Goal: Transaction & Acquisition: Purchase product/service

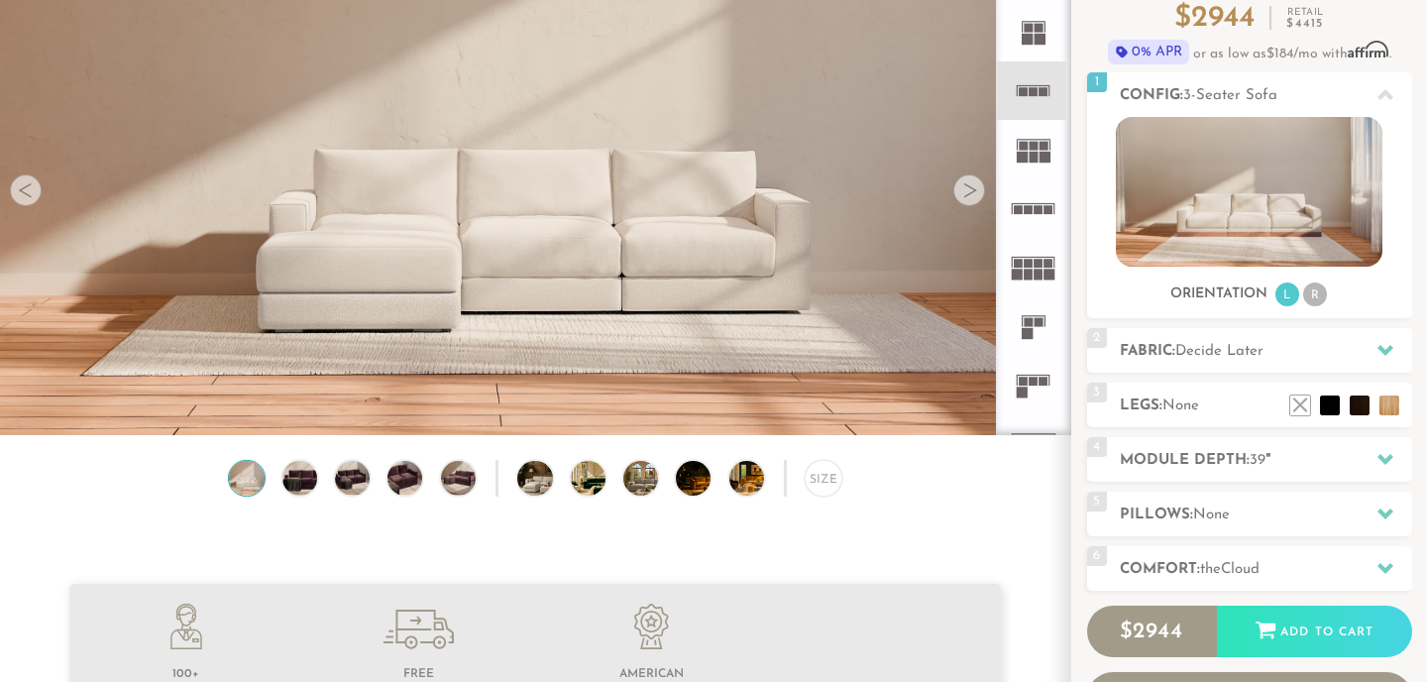
scroll to position [193, 0]
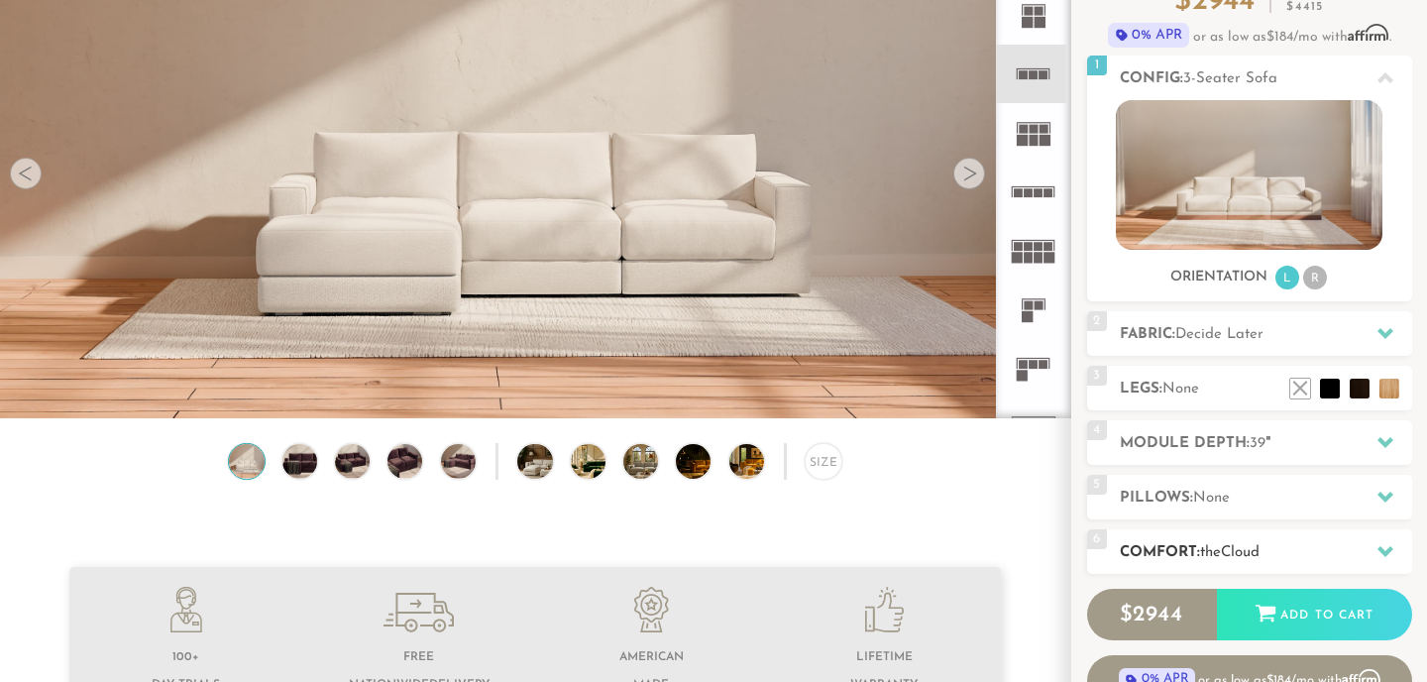
click at [1206, 564] on h2 "Comfort: the Cloud" at bounding box center [1265, 552] width 292 height 23
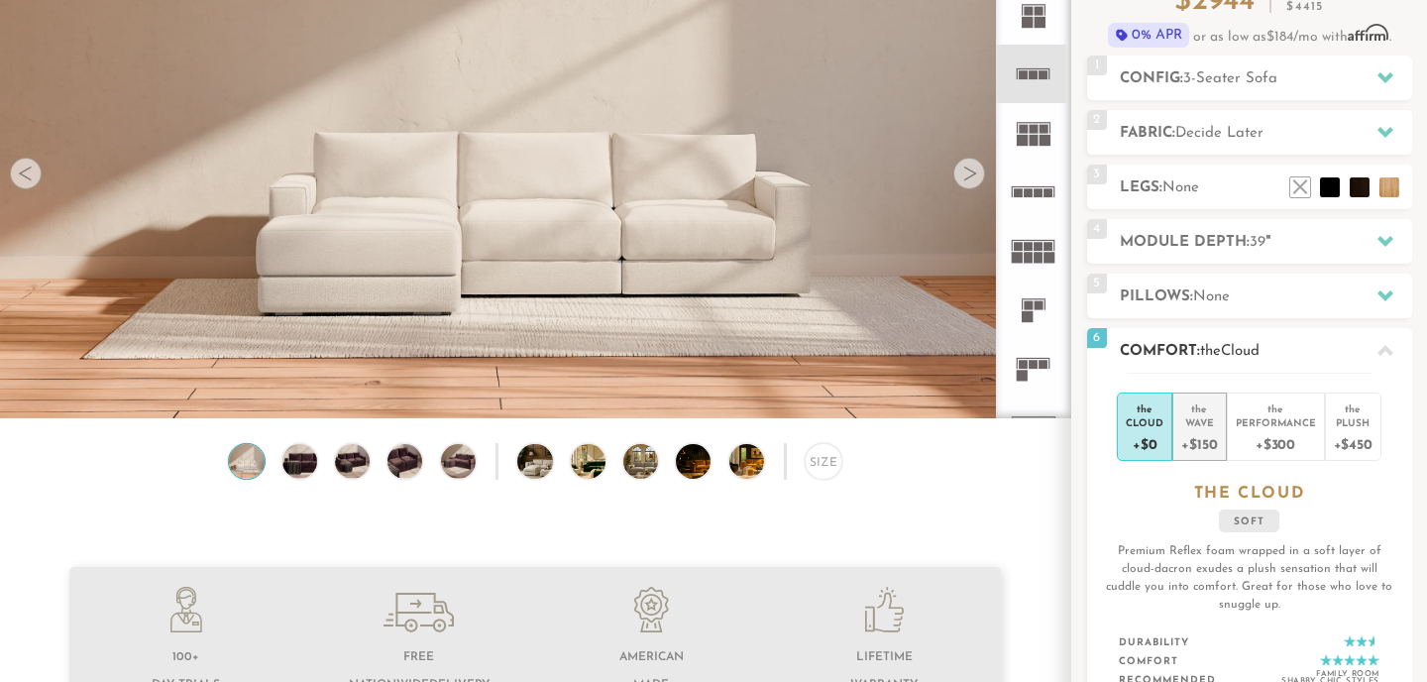
click at [1196, 429] on div "+$150" at bounding box center [1199, 443] width 36 height 29
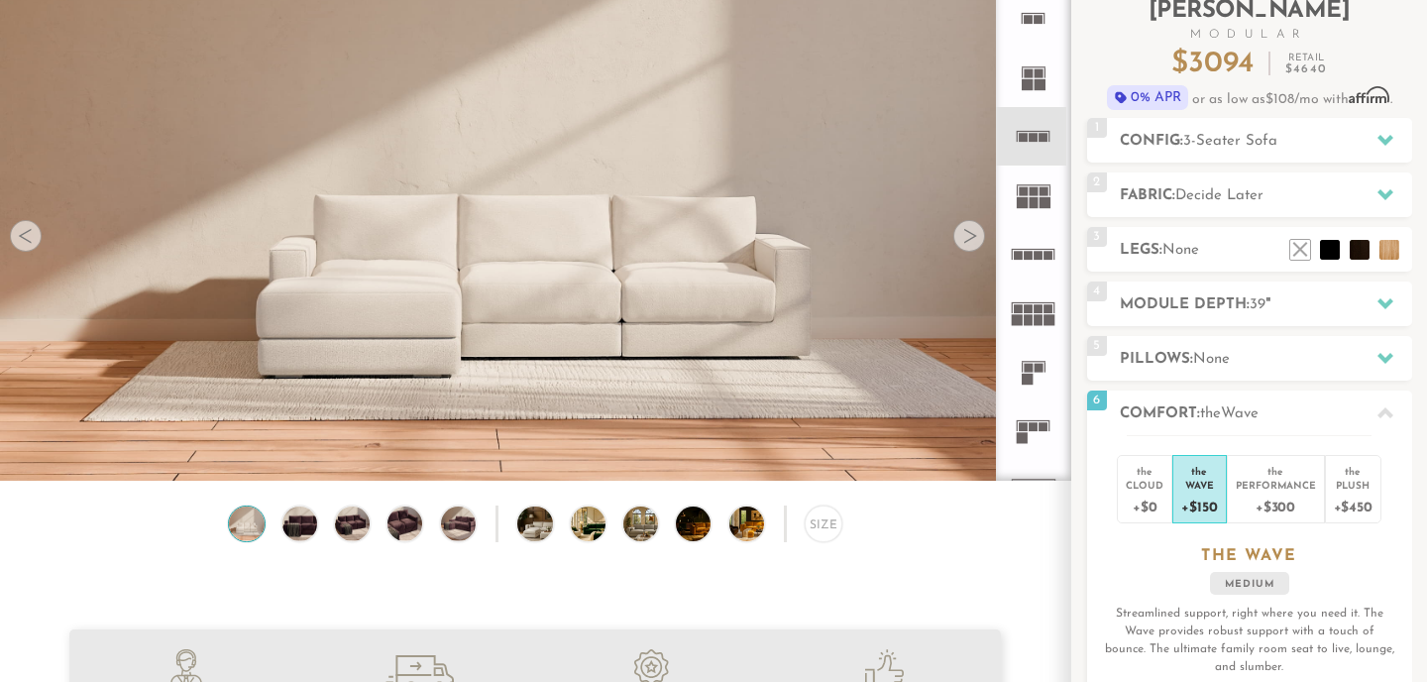
scroll to position [129, 0]
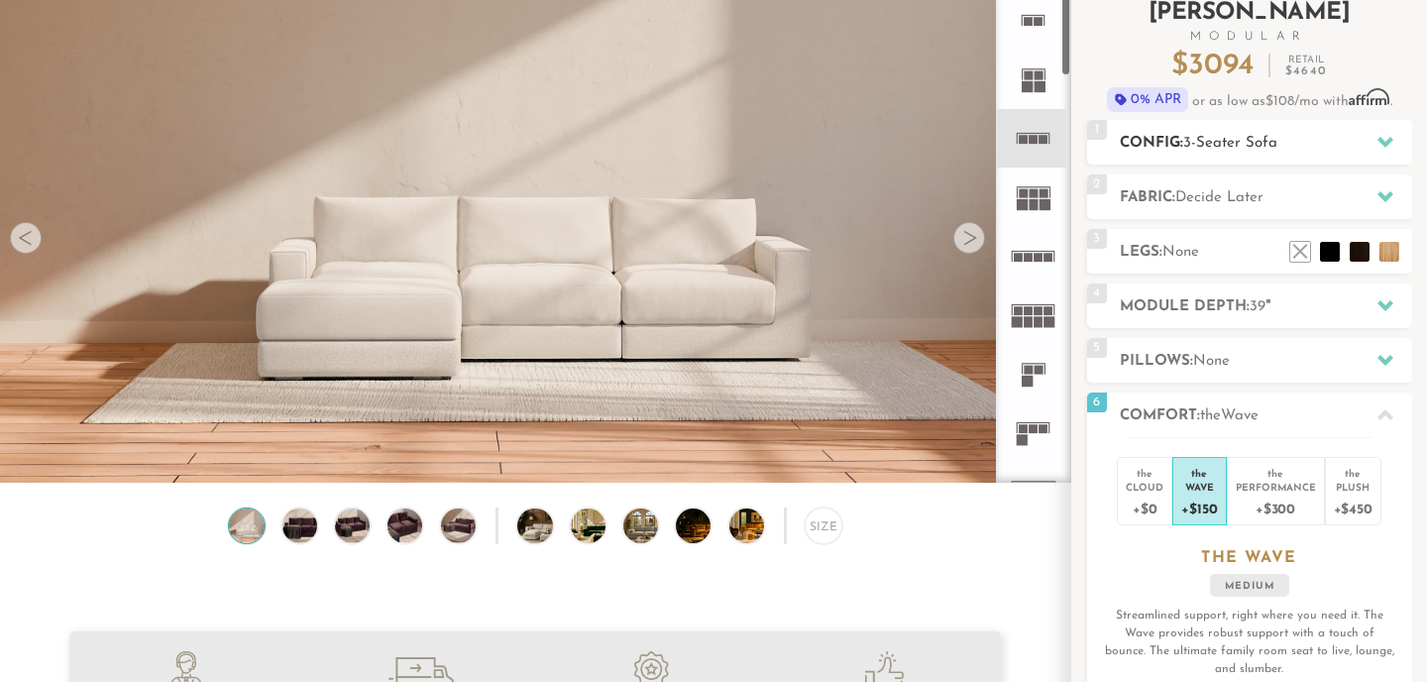
click at [1381, 130] on div at bounding box center [1385, 142] width 42 height 41
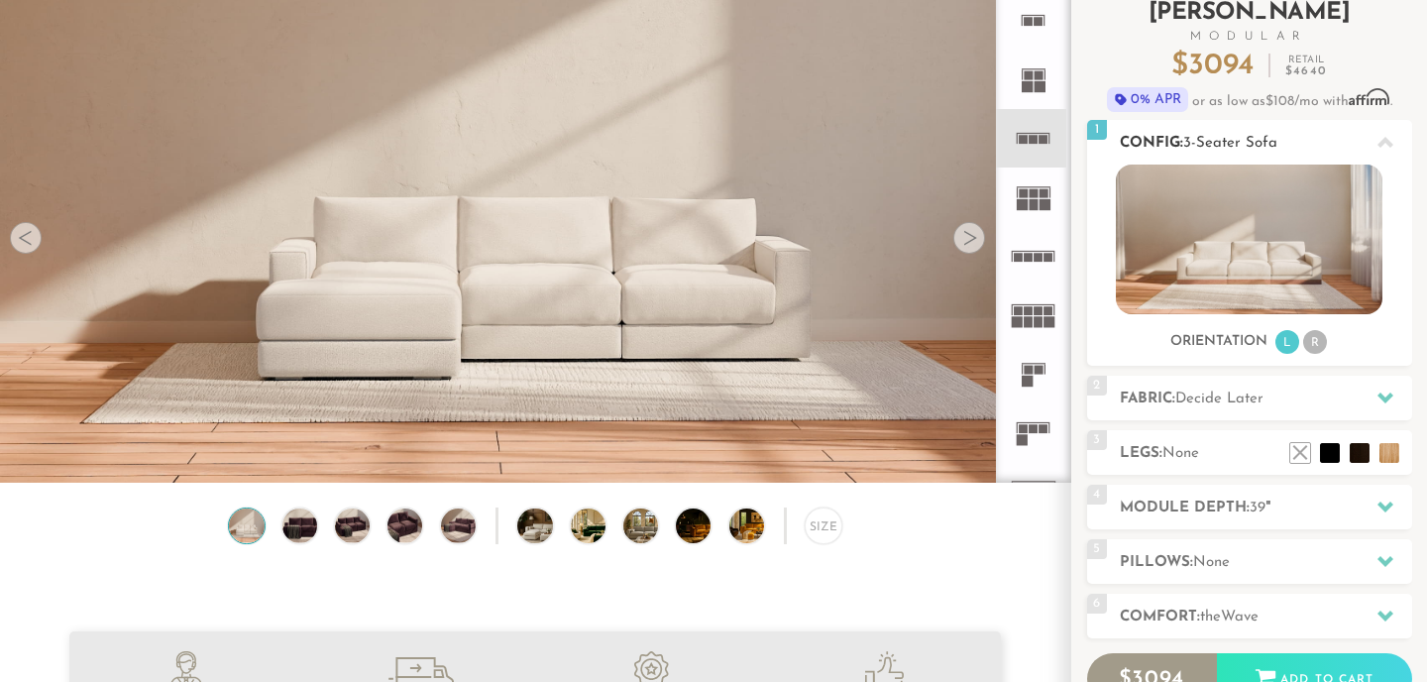
click at [1317, 346] on li "R" at bounding box center [1315, 342] width 24 height 24
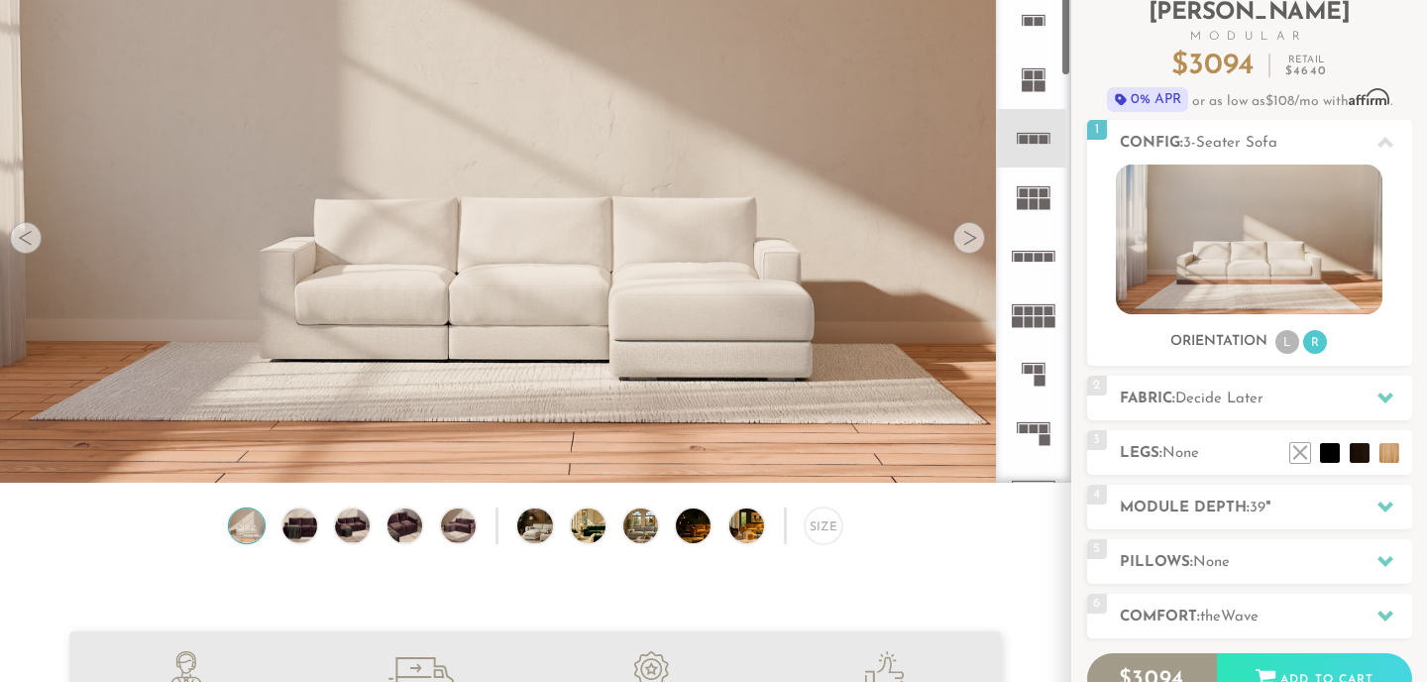
click at [1019, 322] on rect at bounding box center [1016, 321] width 11 height 11
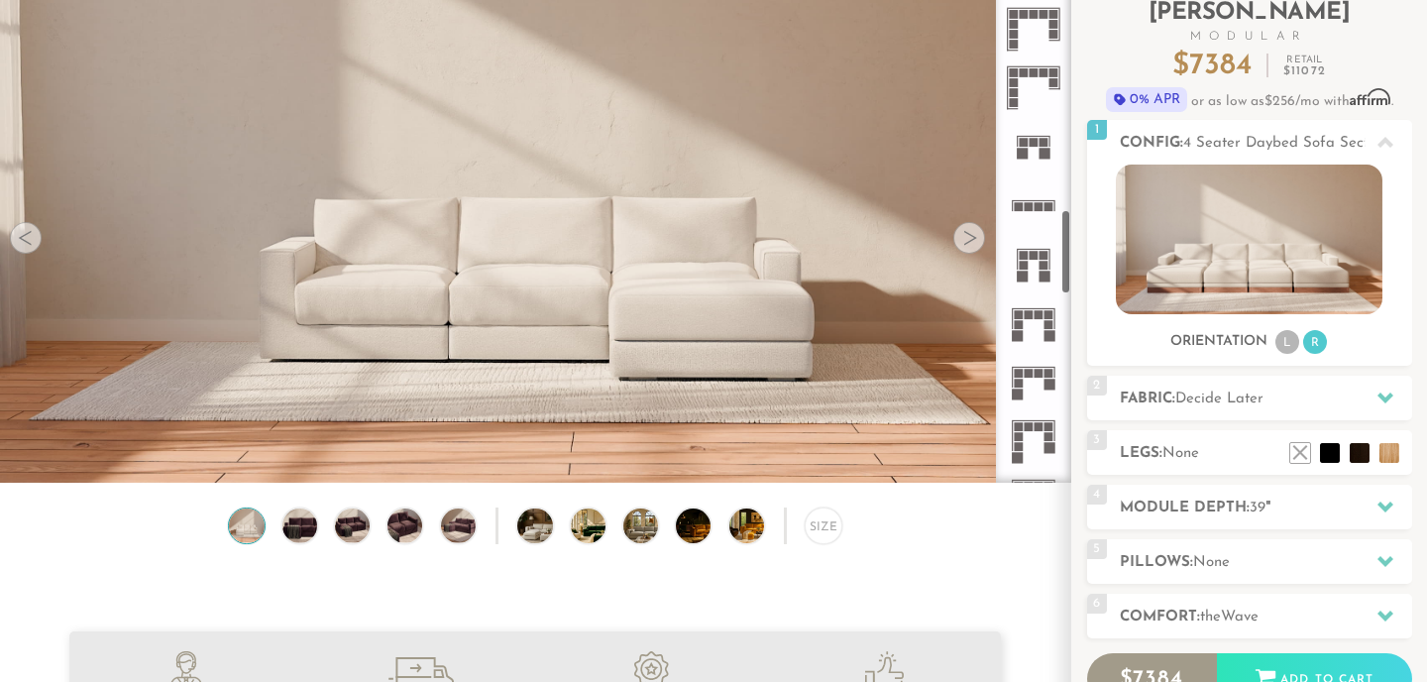
scroll to position [1287, 0]
click at [1023, 384] on icon at bounding box center [1033, 381] width 58 height 58
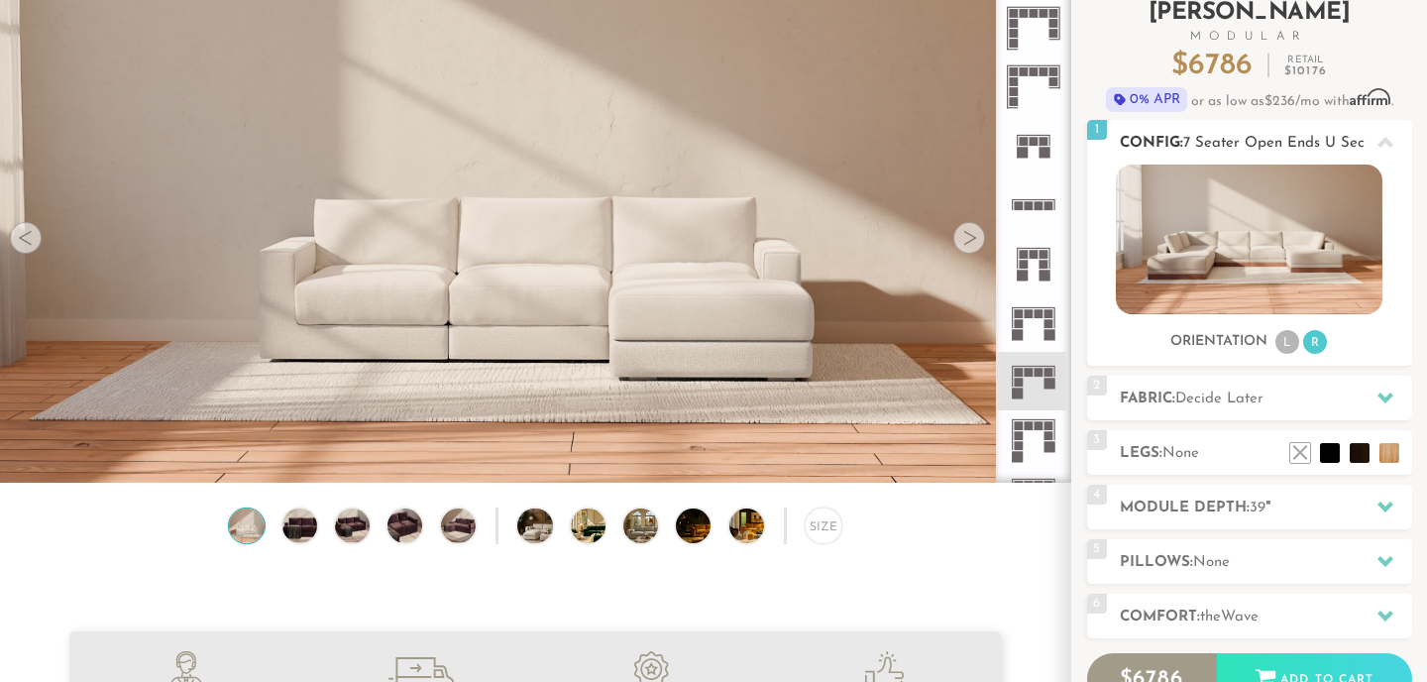
click at [1317, 336] on li "R" at bounding box center [1315, 342] width 24 height 24
click at [1280, 342] on li "L" at bounding box center [1287, 342] width 24 height 24
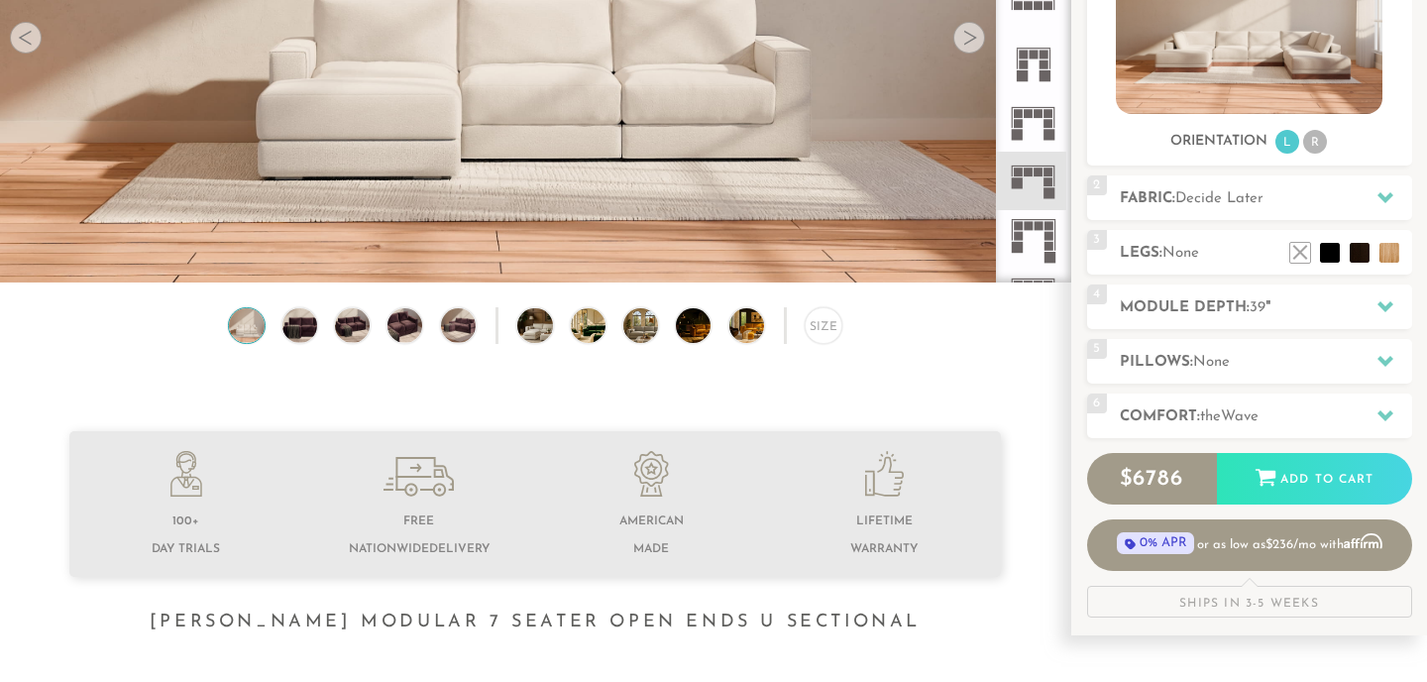
scroll to position [321, 0]
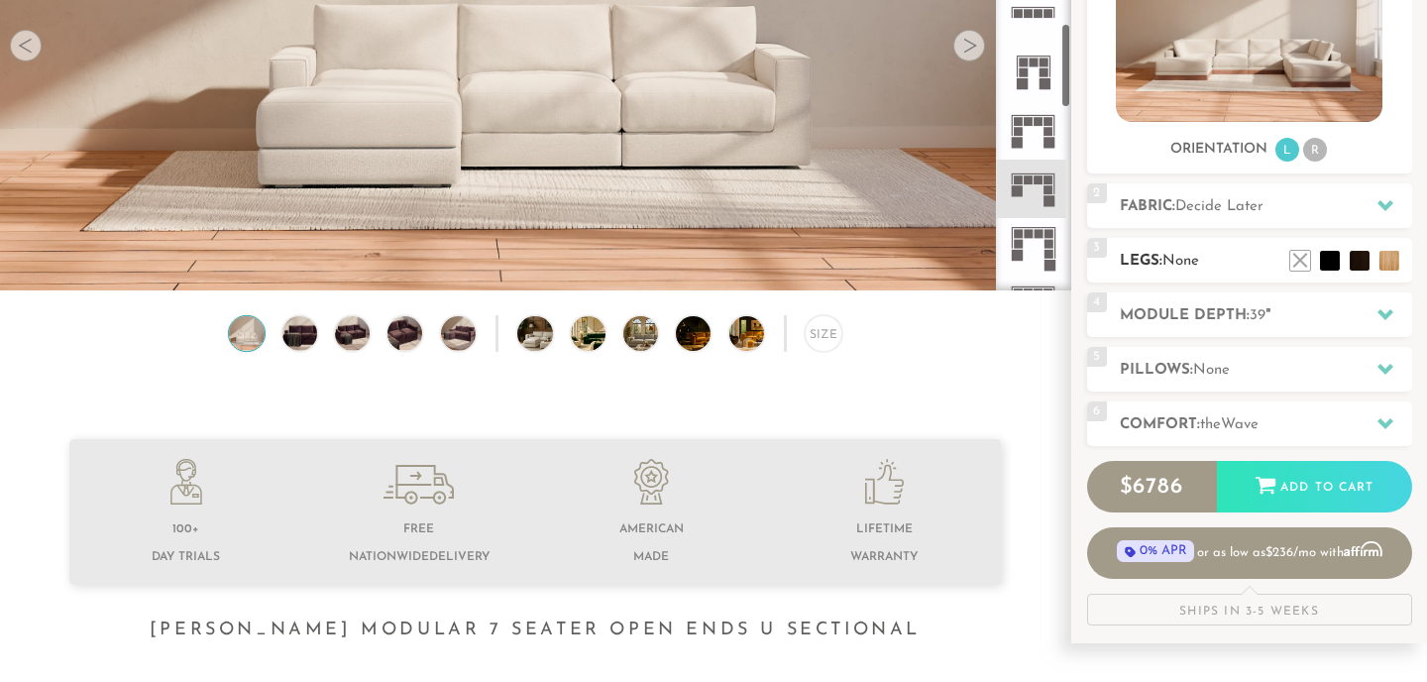
click at [1177, 260] on span "None" at bounding box center [1180, 261] width 37 height 15
click at [1174, 204] on h2 "Fabric: Decide Later" at bounding box center [1265, 206] width 292 height 23
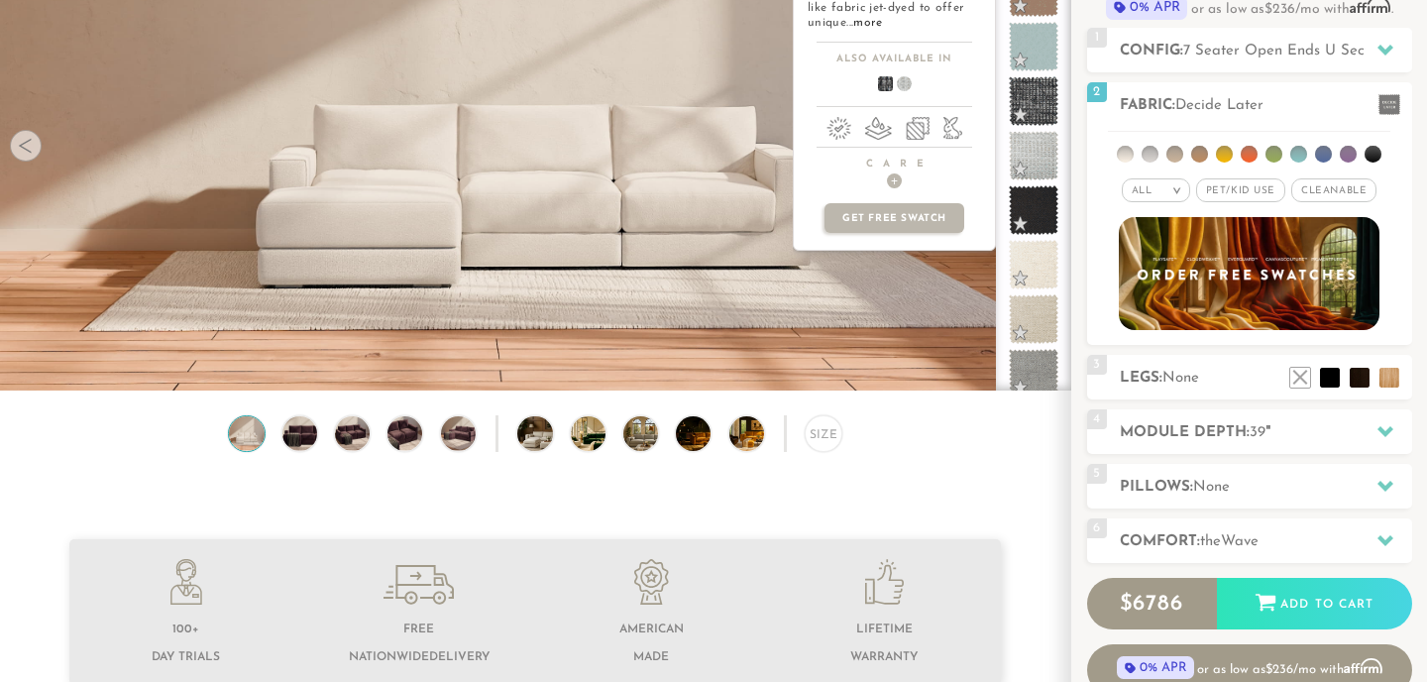
scroll to position [980, 0]
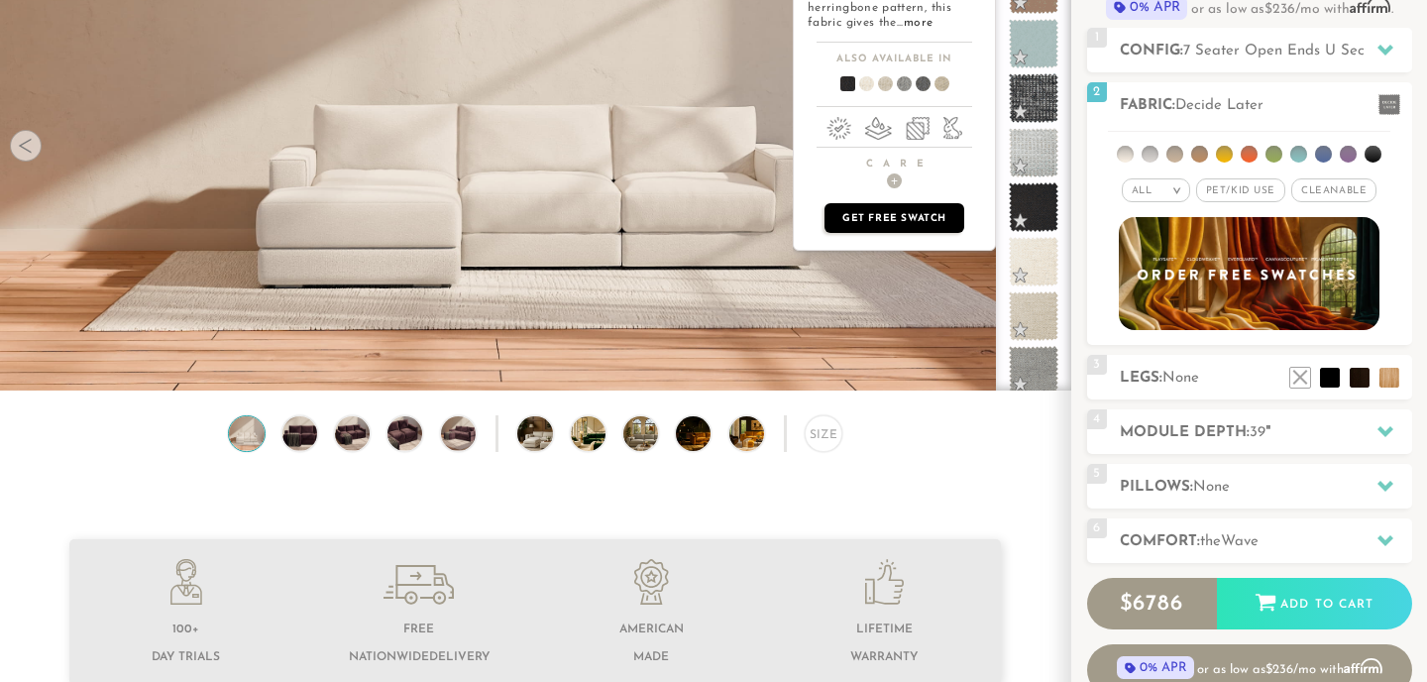
click at [932, 217] on p "Get Free Swatch" at bounding box center [893, 218] width 139 height 30
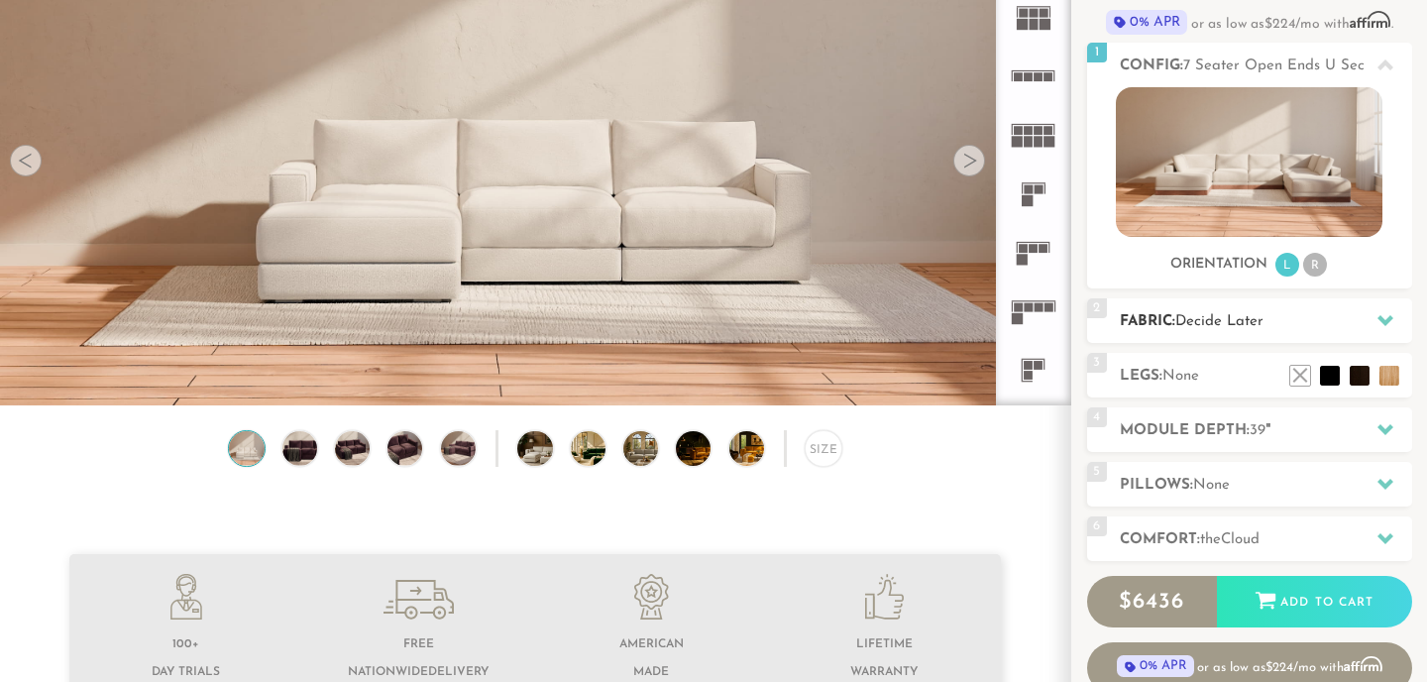
scroll to position [207, 0]
click at [1160, 371] on h2 "Legs: None" at bounding box center [1265, 375] width 292 height 23
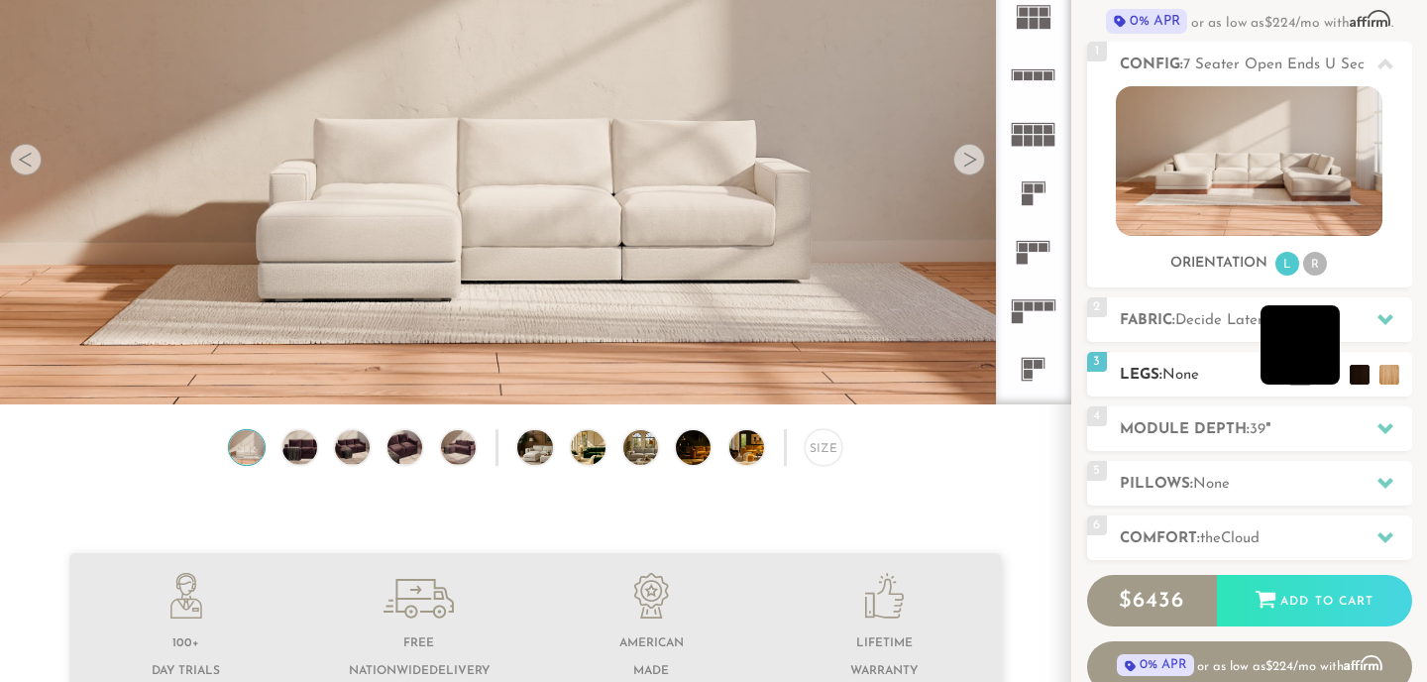
click at [1330, 370] on li at bounding box center [1299, 344] width 79 height 79
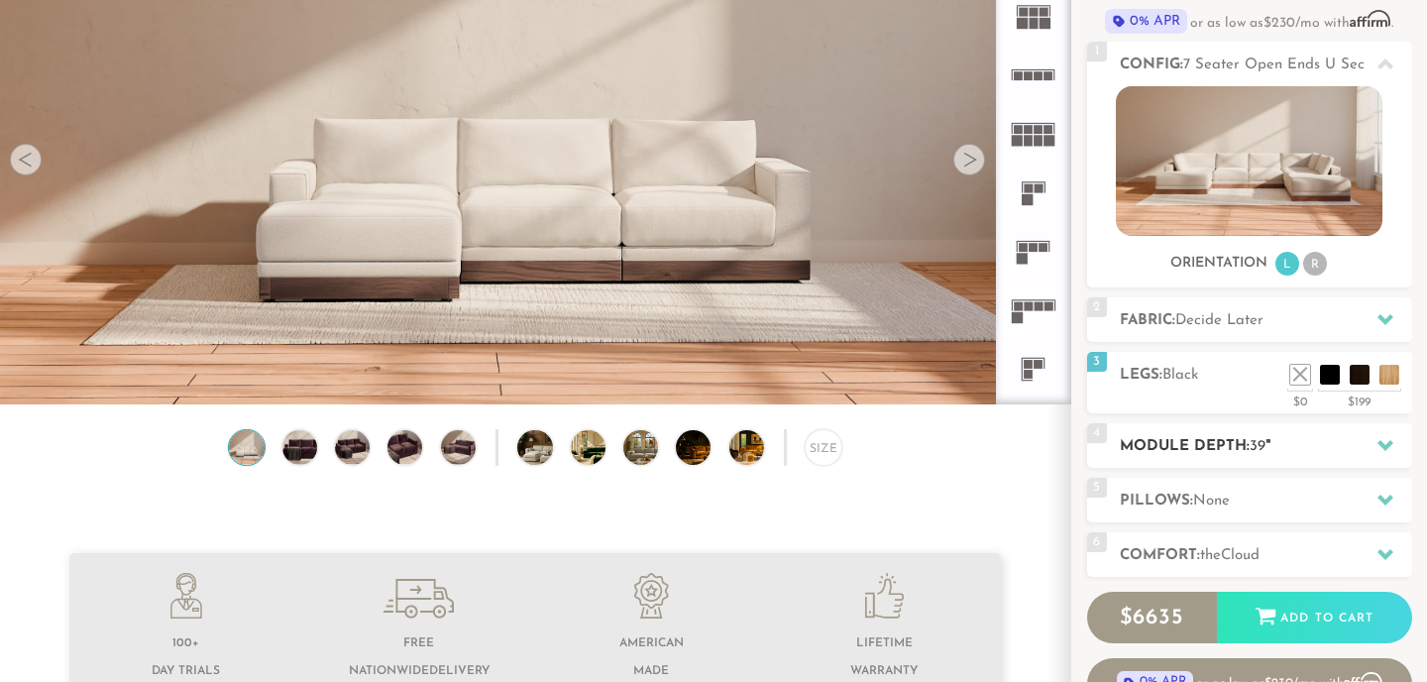
scroll to position [260, 0]
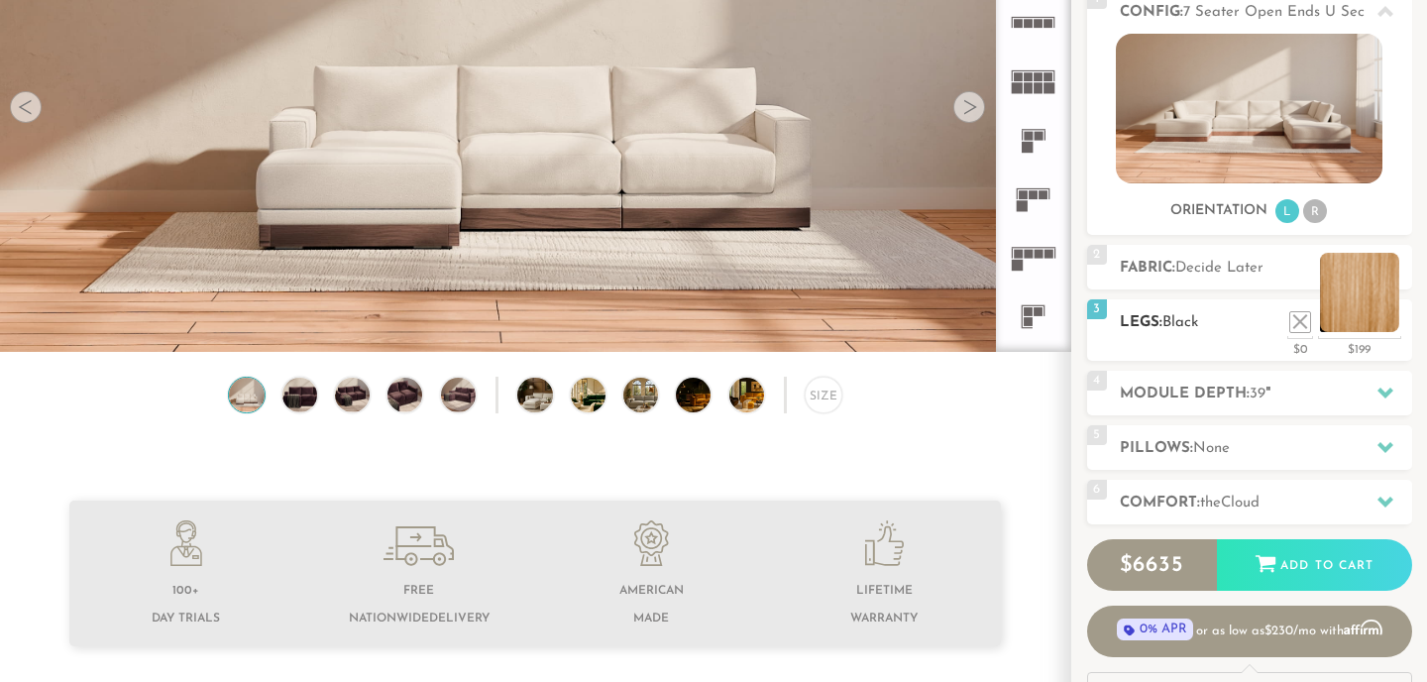
click at [1394, 324] on li at bounding box center [1359, 292] width 79 height 79
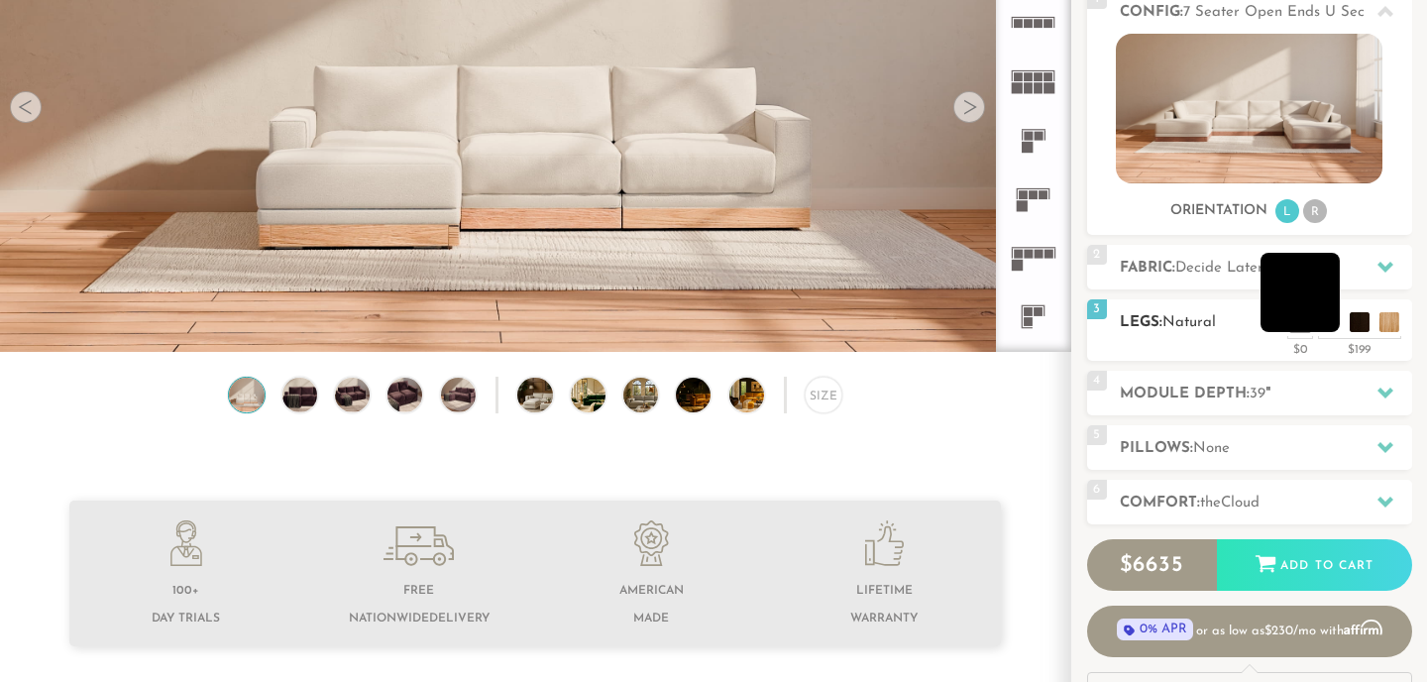
click at [1322, 322] on li at bounding box center [1299, 292] width 79 height 79
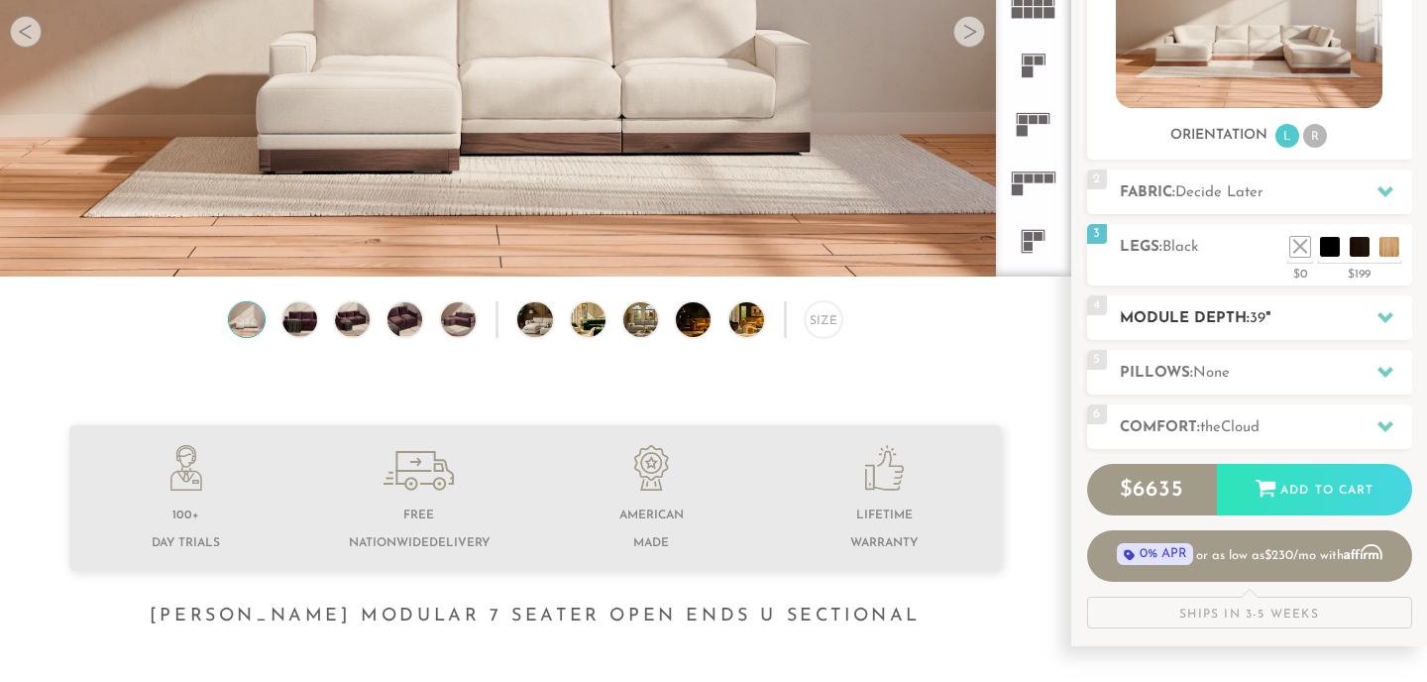
scroll to position [337, 0]
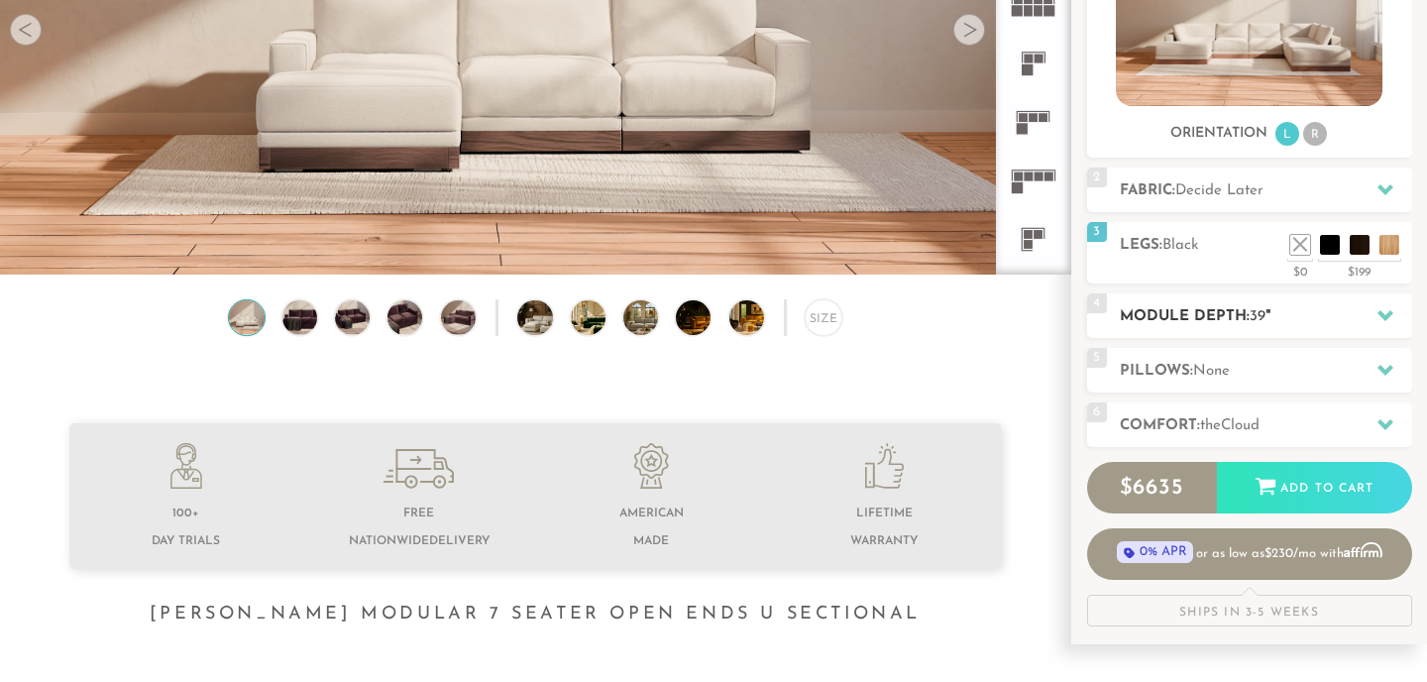
click at [1287, 321] on h2 "Module Depth: 39 "" at bounding box center [1265, 316] width 292 height 23
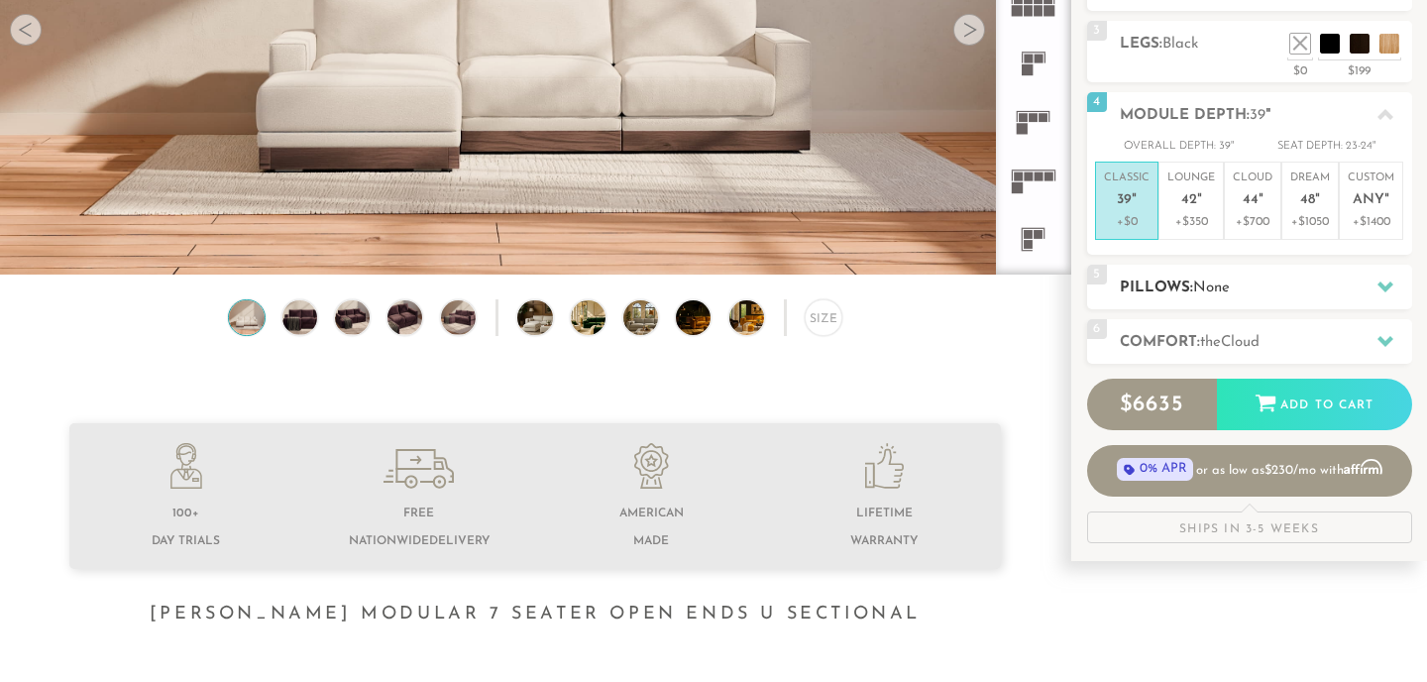
click at [1277, 289] on h2 "Pillows: None" at bounding box center [1265, 287] width 292 height 23
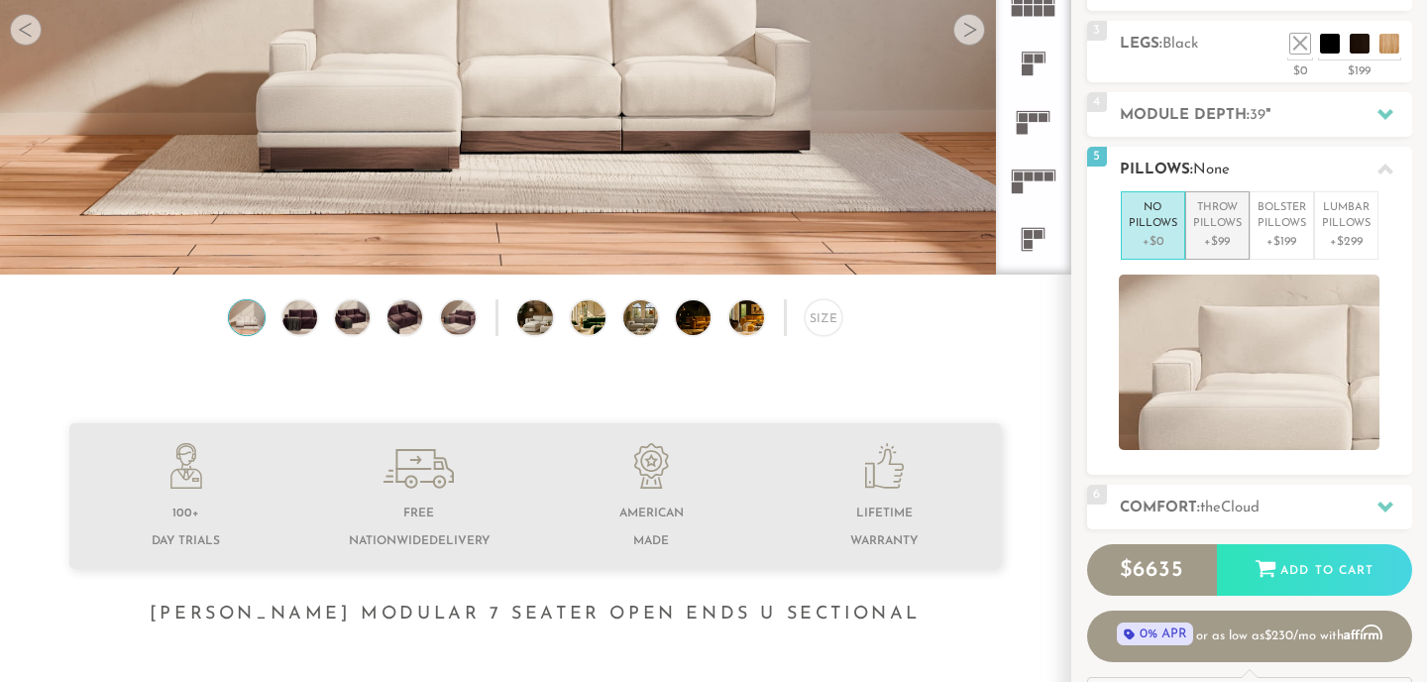
click at [1225, 224] on p "Throw Pillows" at bounding box center [1217, 216] width 49 height 33
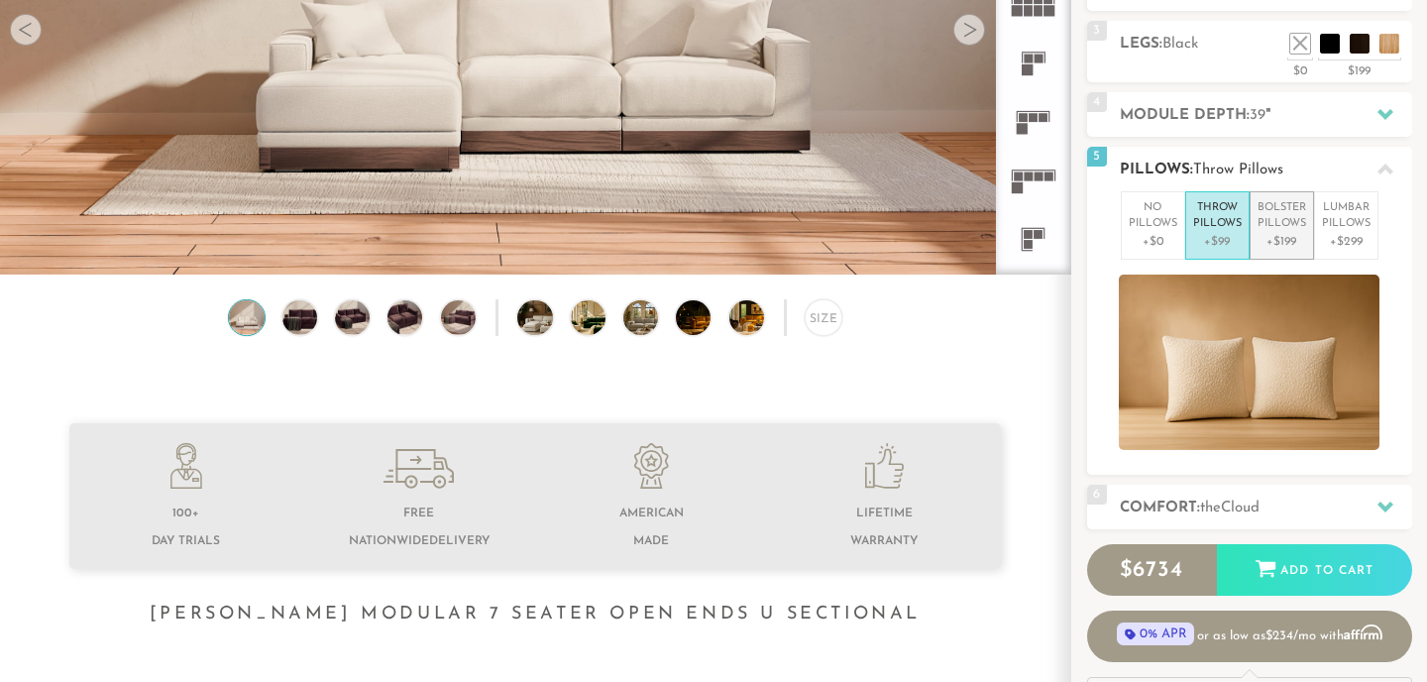
click at [1280, 220] on p "Bolster Pillows" at bounding box center [1281, 216] width 49 height 33
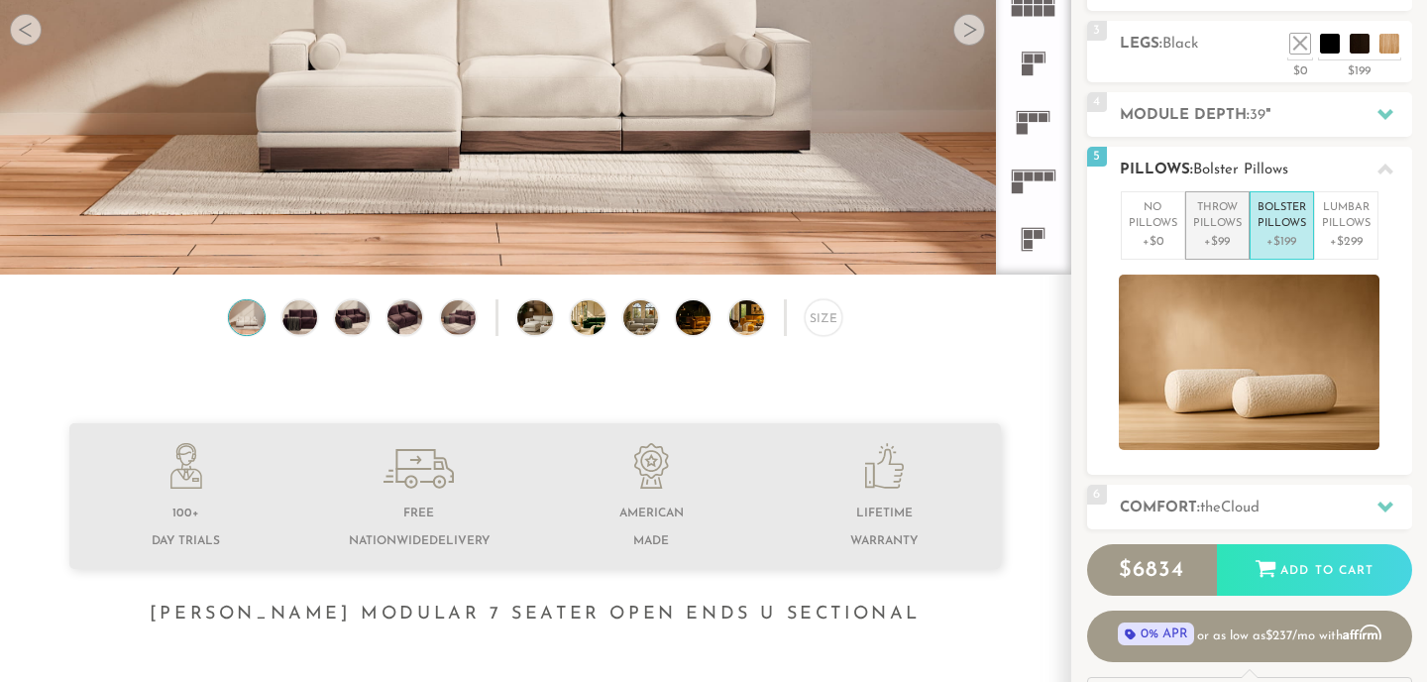
click at [1216, 213] on p "Throw Pillows" at bounding box center [1217, 216] width 49 height 33
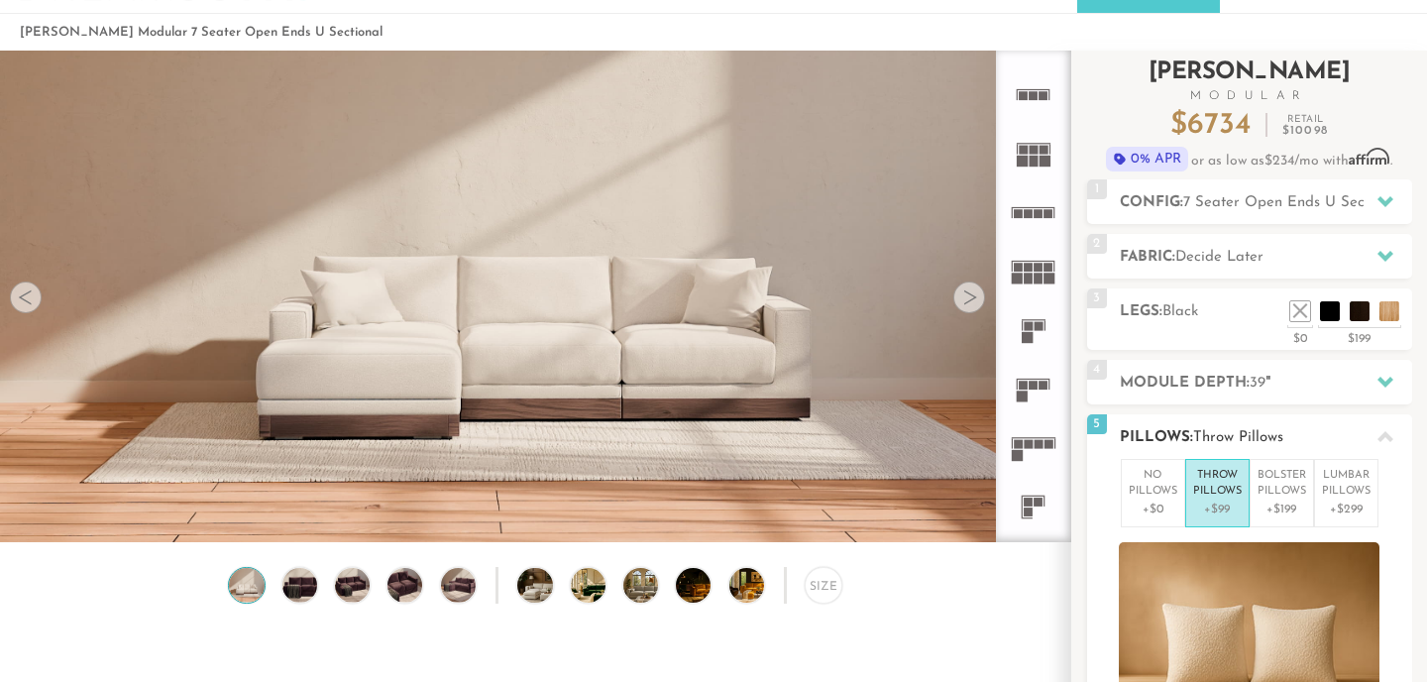
scroll to position [41, 0]
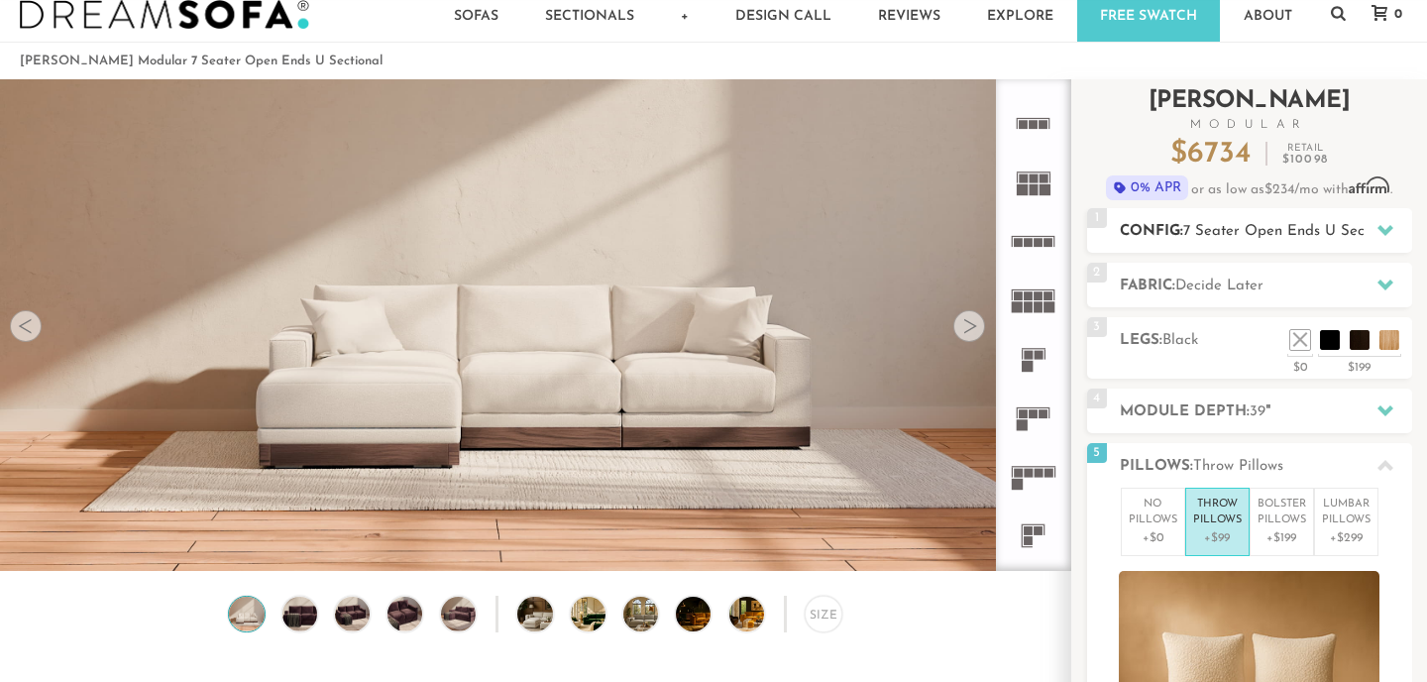
click at [1291, 232] on span "7 Seater Open Ends U Sectional" at bounding box center [1292, 231] width 219 height 15
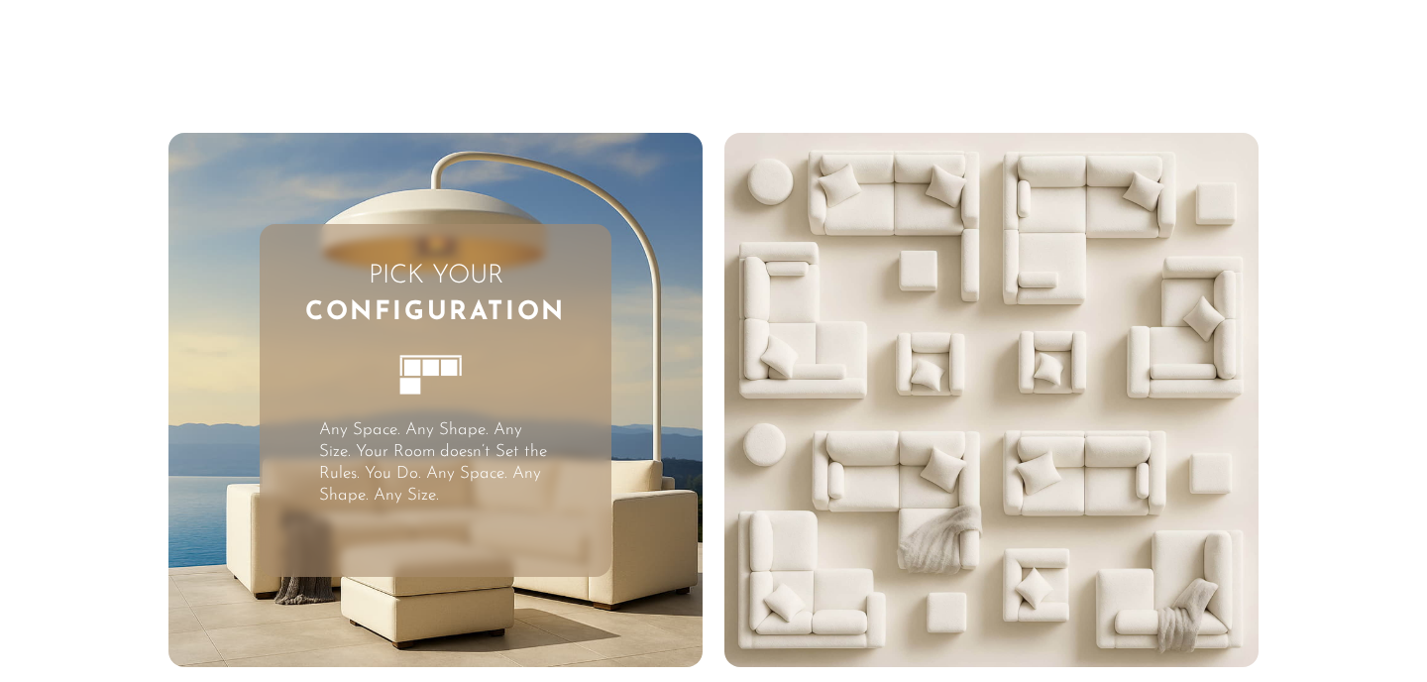
scroll to position [0, 0]
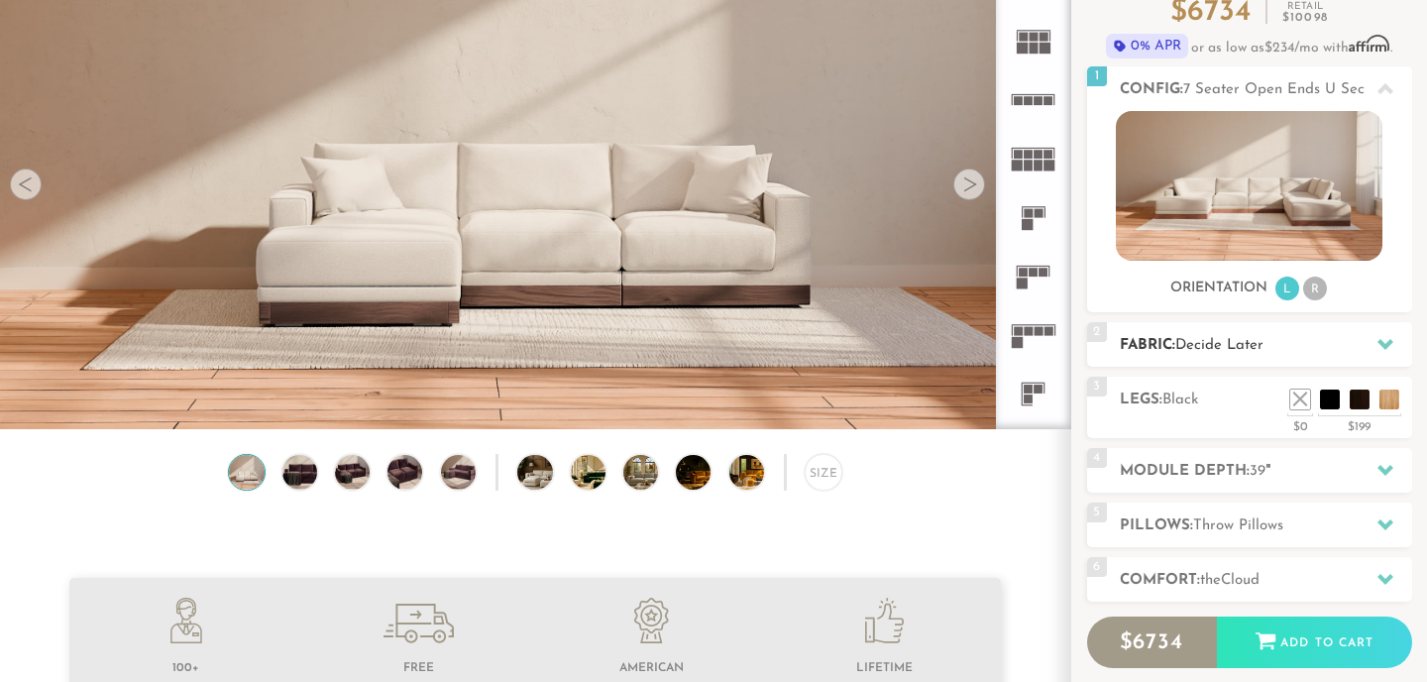
click at [1263, 344] on span "Decide Later" at bounding box center [1219, 345] width 88 height 15
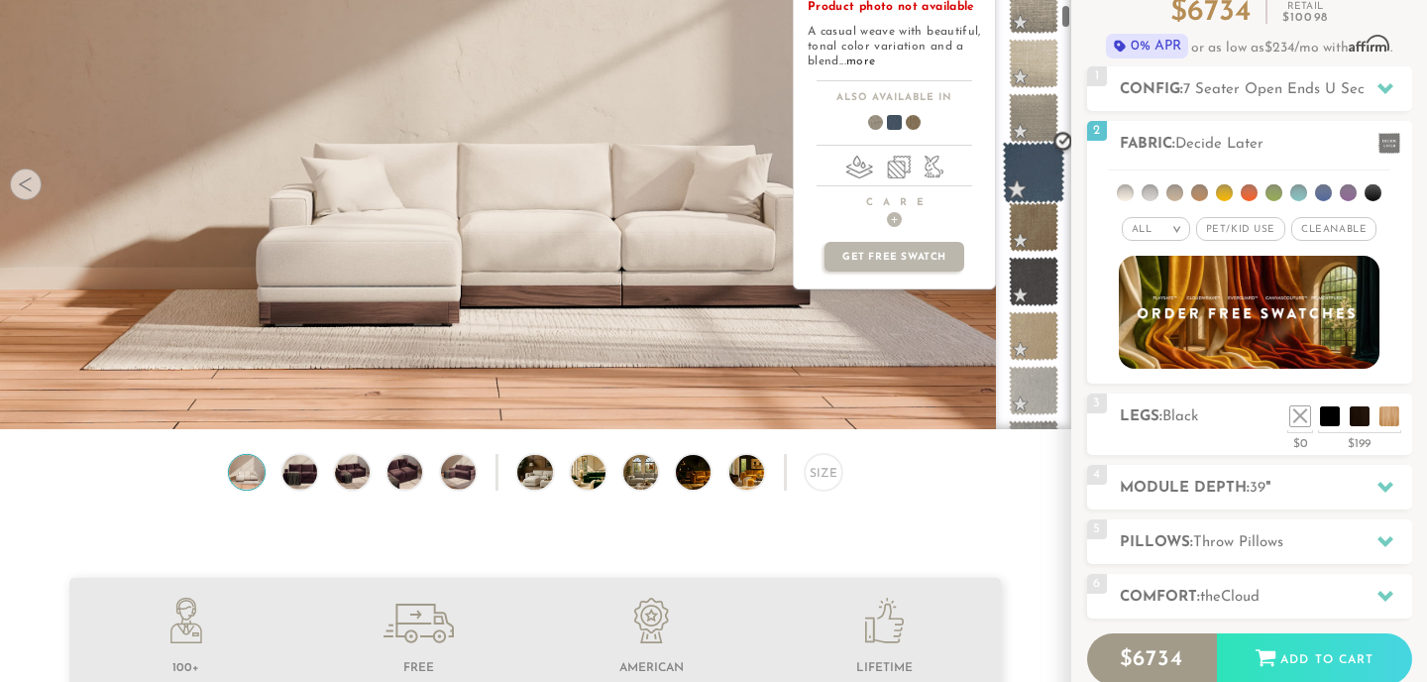
click at [1032, 180] on span at bounding box center [1034, 173] width 62 height 62
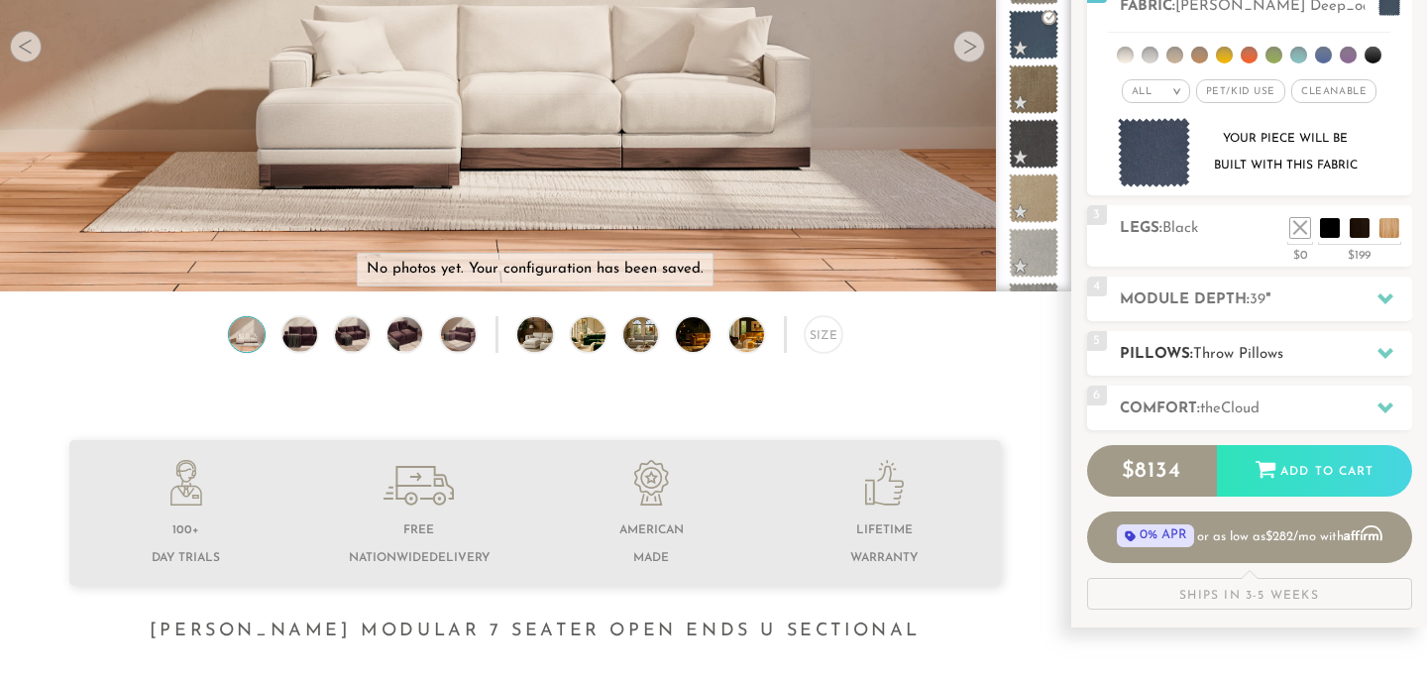
click at [1191, 348] on h2 "Pillows: Throw Pillows" at bounding box center [1265, 354] width 292 height 23
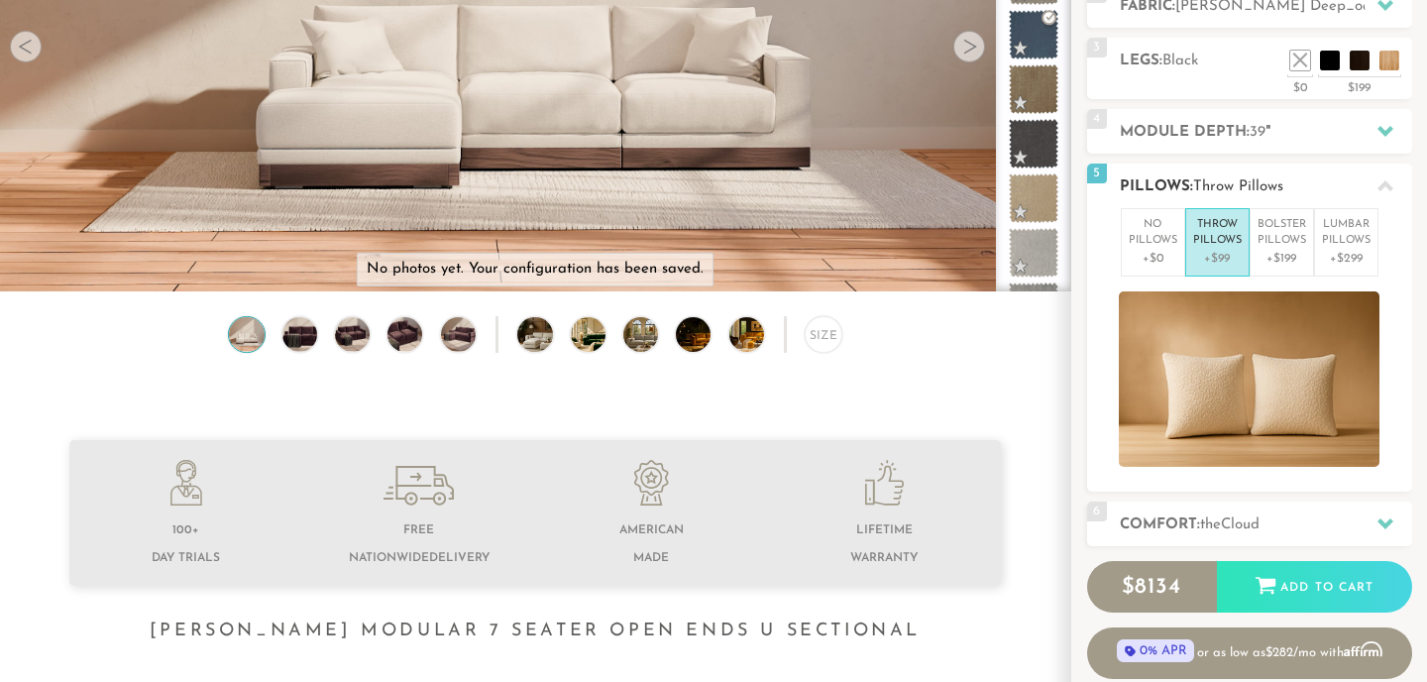
click at [1229, 226] on p "Throw Pillows" at bounding box center [1217, 233] width 49 height 33
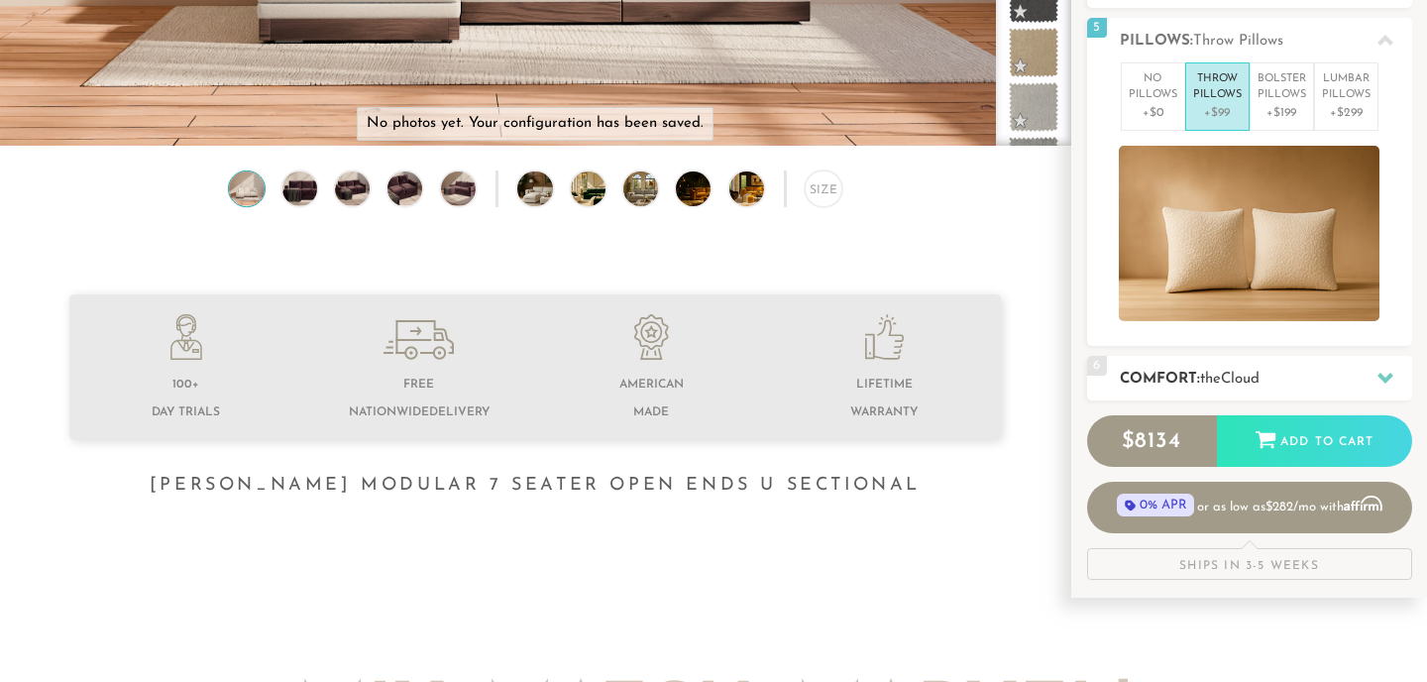
click at [1191, 372] on h2 "Comfort: the Cloud" at bounding box center [1265, 379] width 292 height 23
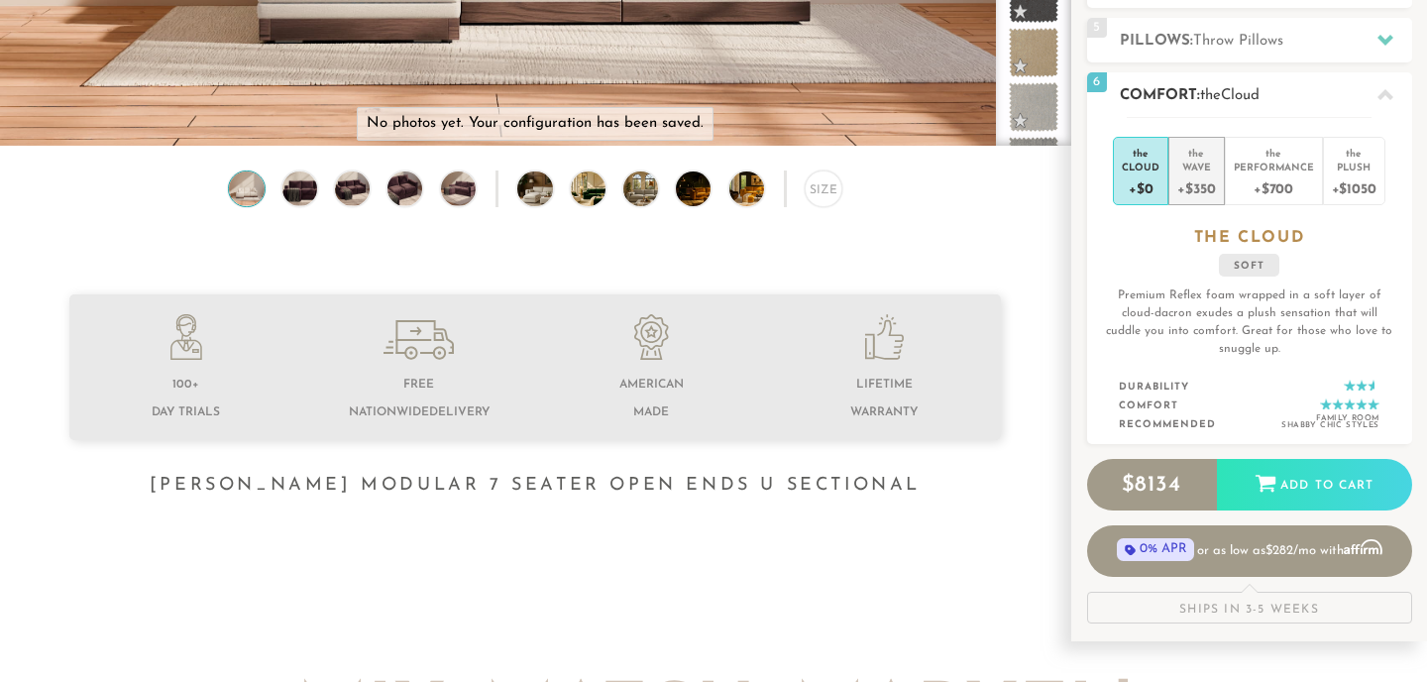
click at [1197, 171] on div "Wave" at bounding box center [1196, 166] width 38 height 14
click at [1229, 266] on div "medium" at bounding box center [1249, 265] width 79 height 23
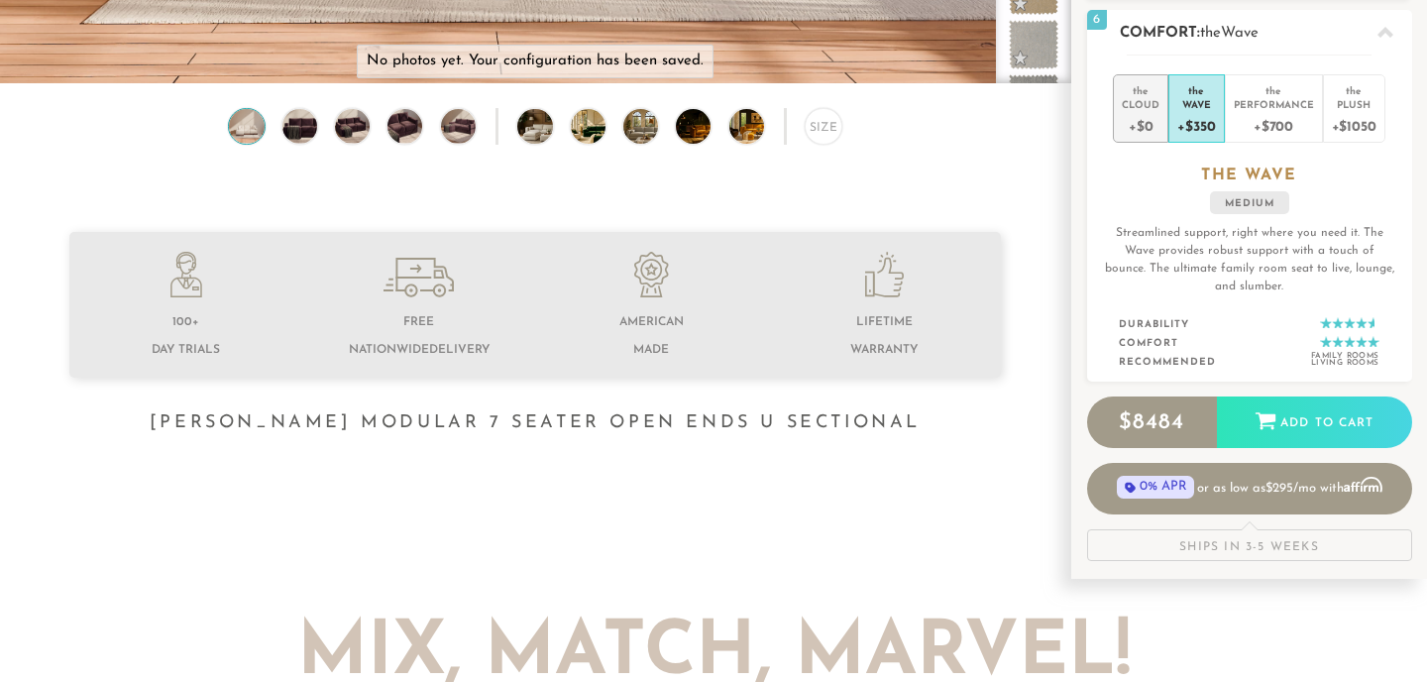
click at [1146, 94] on div "the" at bounding box center [1140, 87] width 38 height 20
click at [1197, 97] on div "Wave" at bounding box center [1196, 104] width 38 height 14
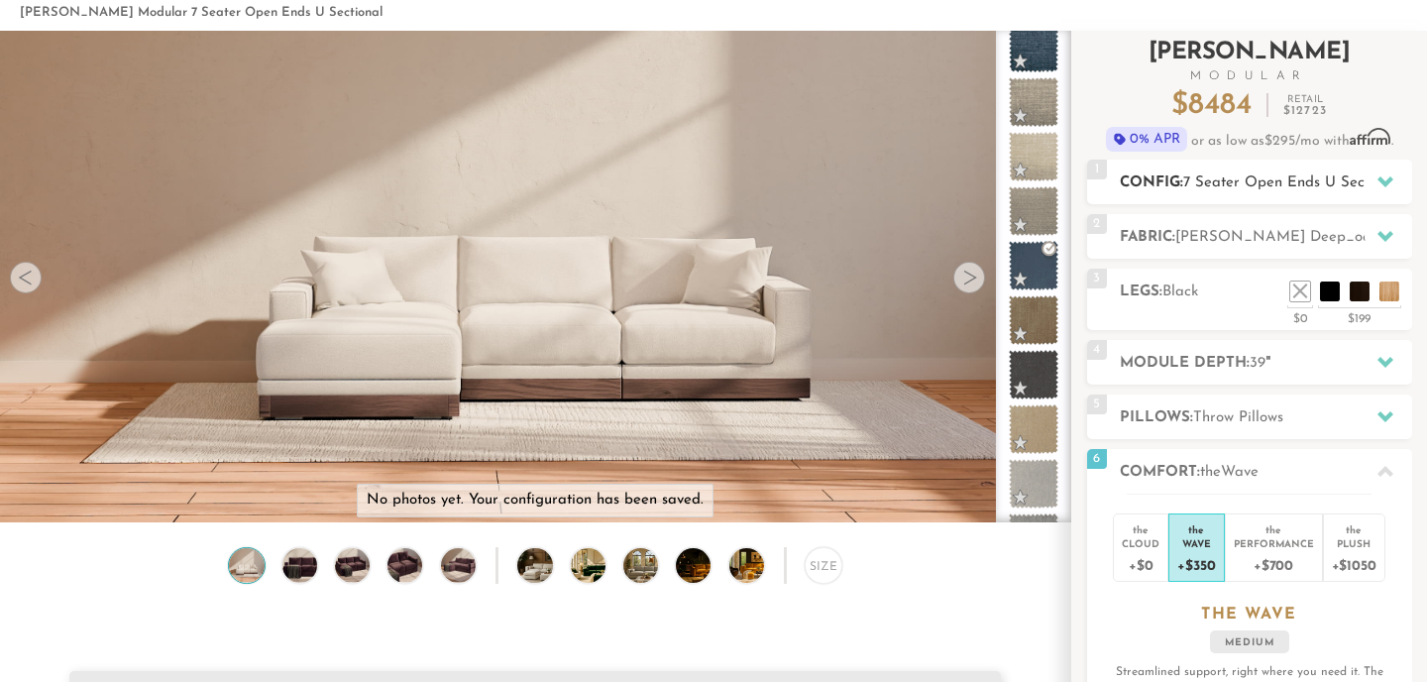
click at [1260, 184] on span "7 Seater Open Ends U Sectional" at bounding box center [1292, 182] width 219 height 15
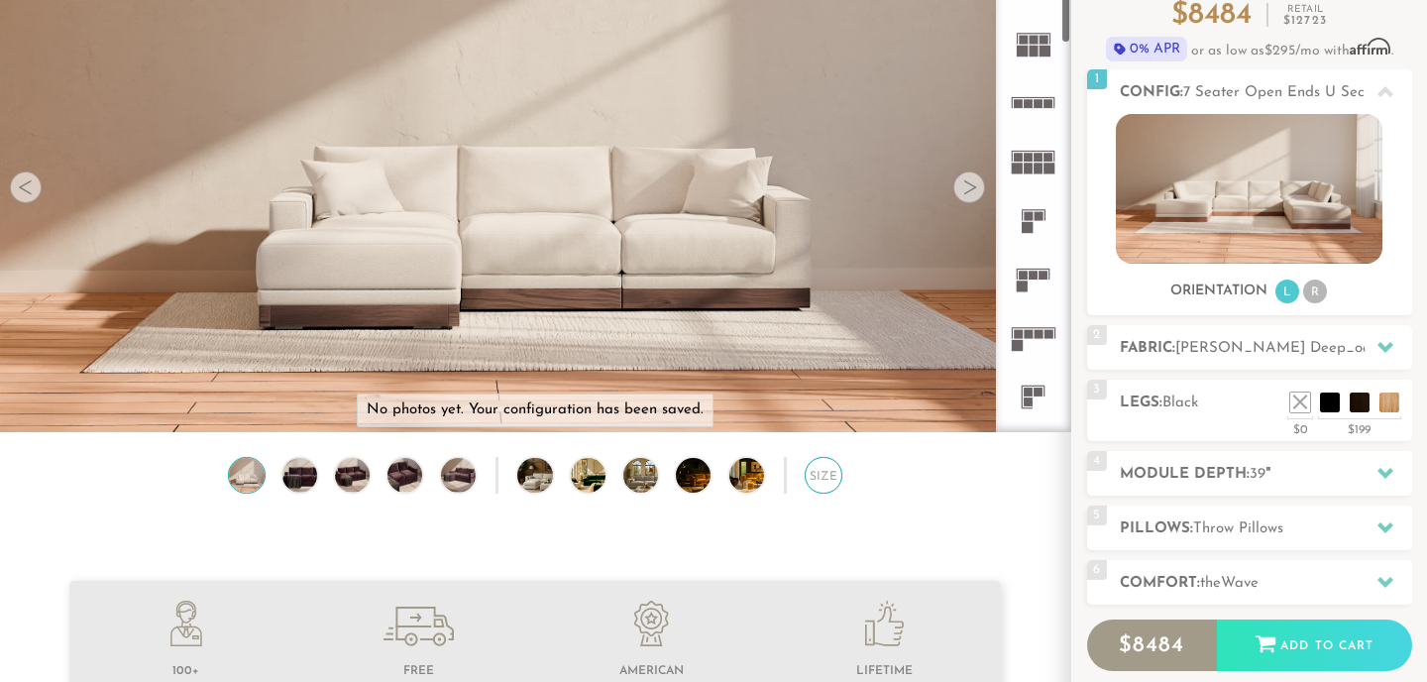
click at [837, 478] on div "Size" at bounding box center [822, 475] width 37 height 37
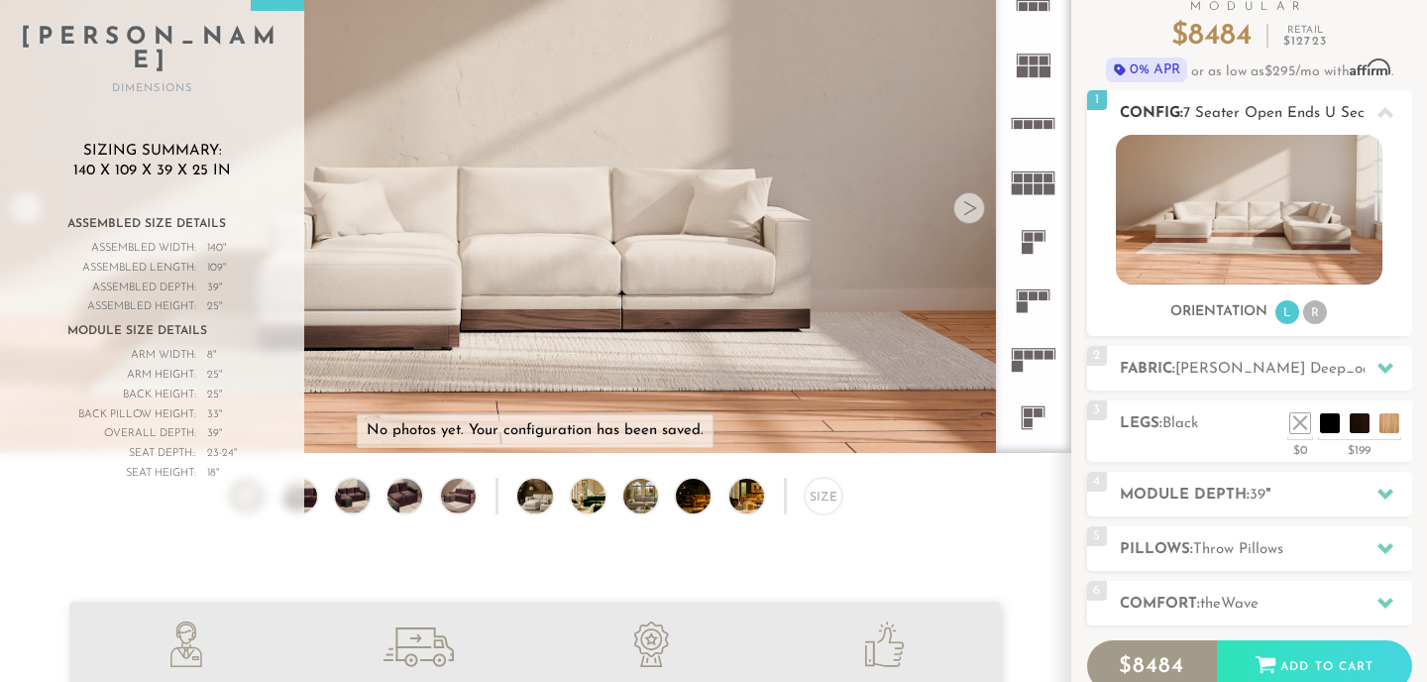
scroll to position [135, 0]
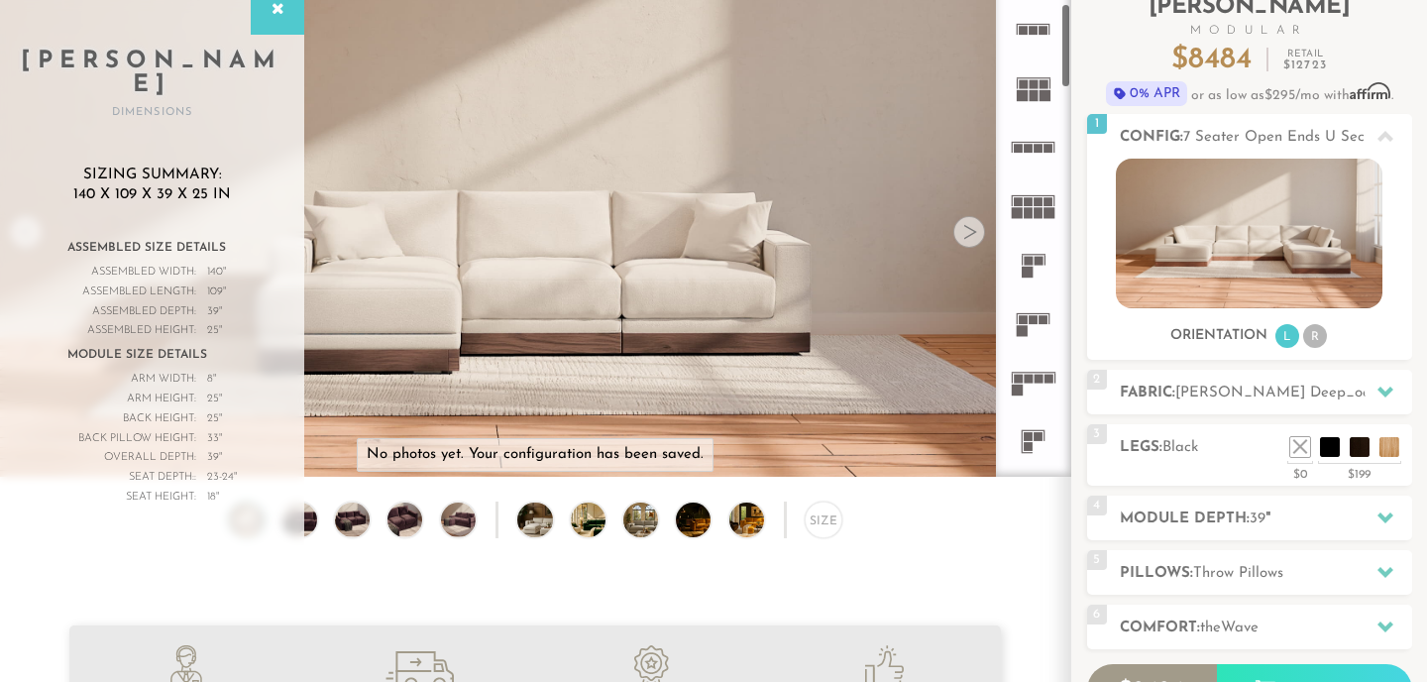
click at [965, 247] on div at bounding box center [969, 232] width 32 height 32
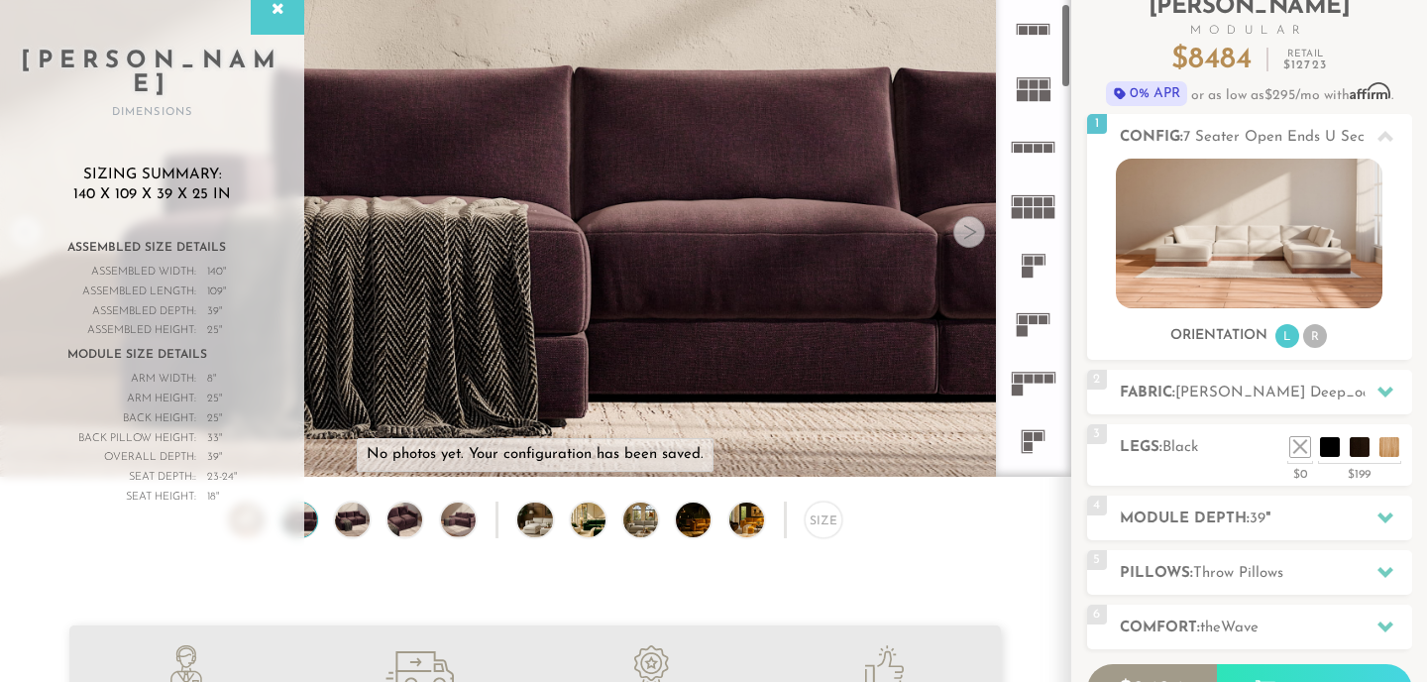
click at [967, 243] on div at bounding box center [969, 232] width 32 height 32
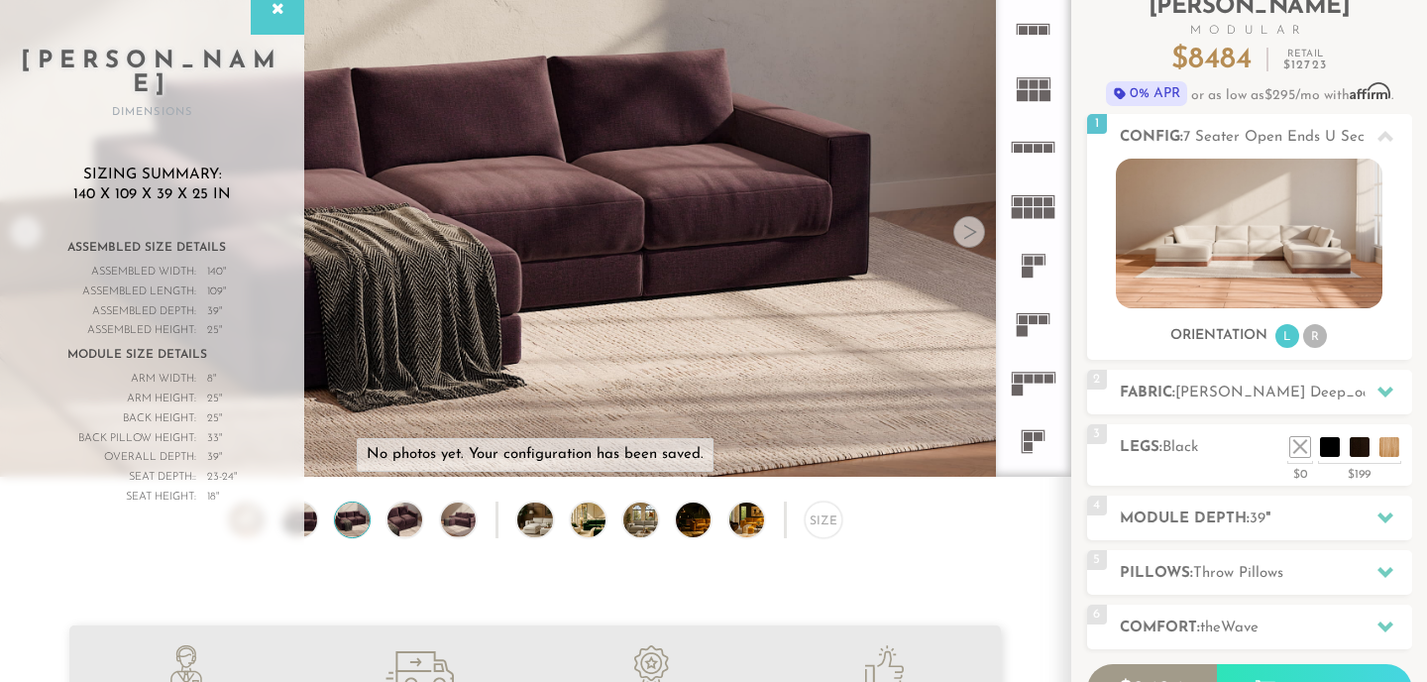
click at [967, 243] on div at bounding box center [969, 232] width 32 height 32
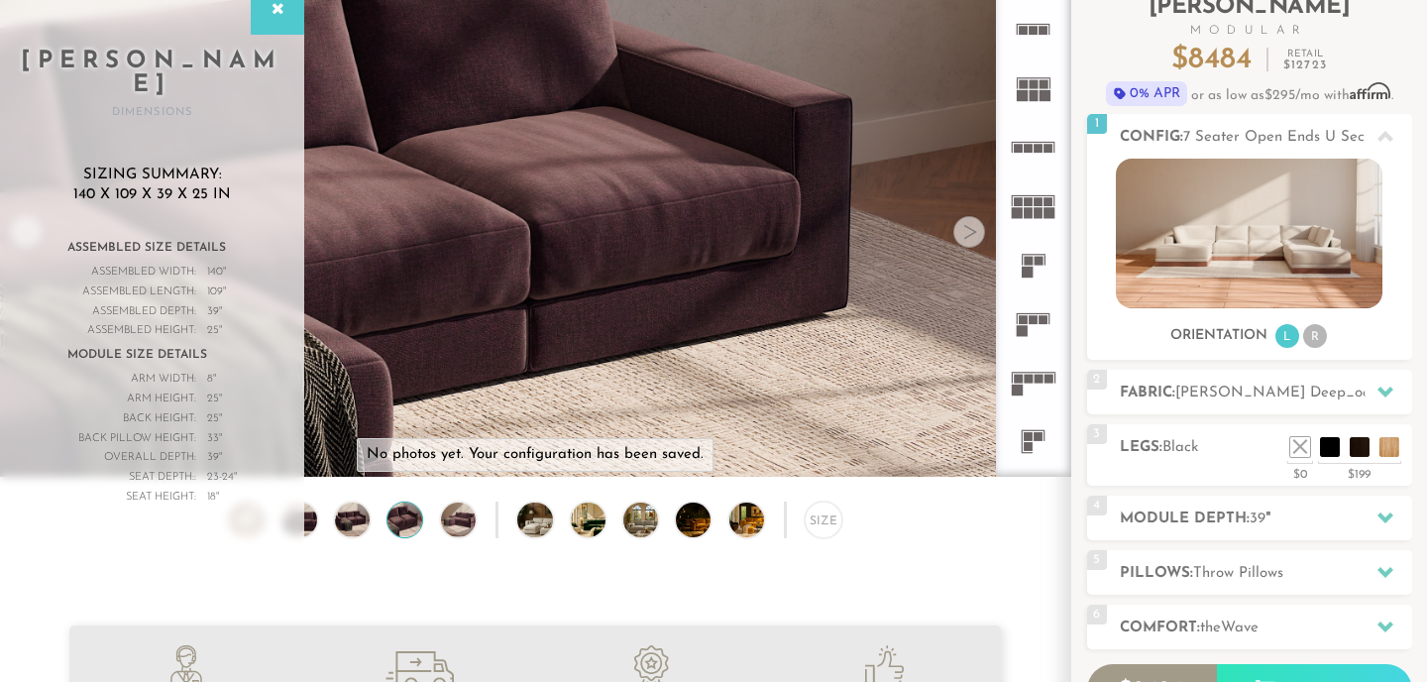
click at [967, 243] on div at bounding box center [969, 232] width 32 height 32
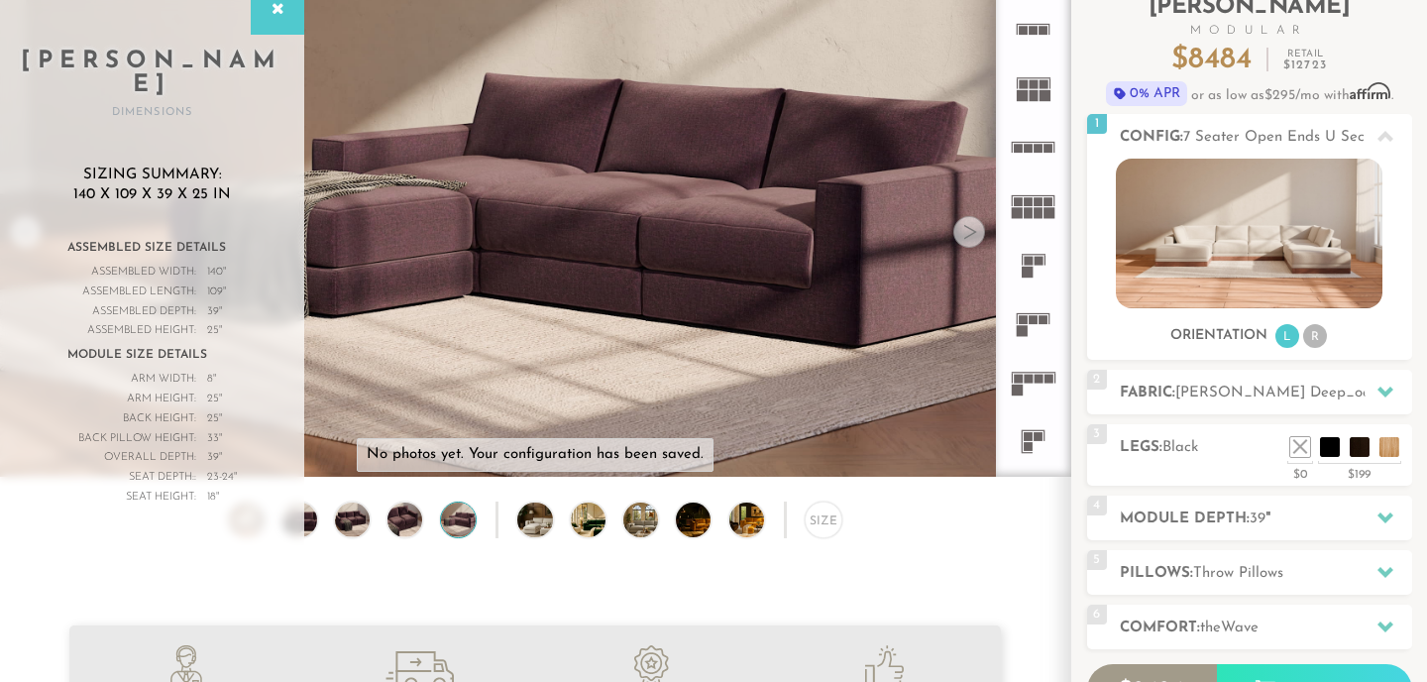
click at [967, 243] on div at bounding box center [969, 232] width 32 height 32
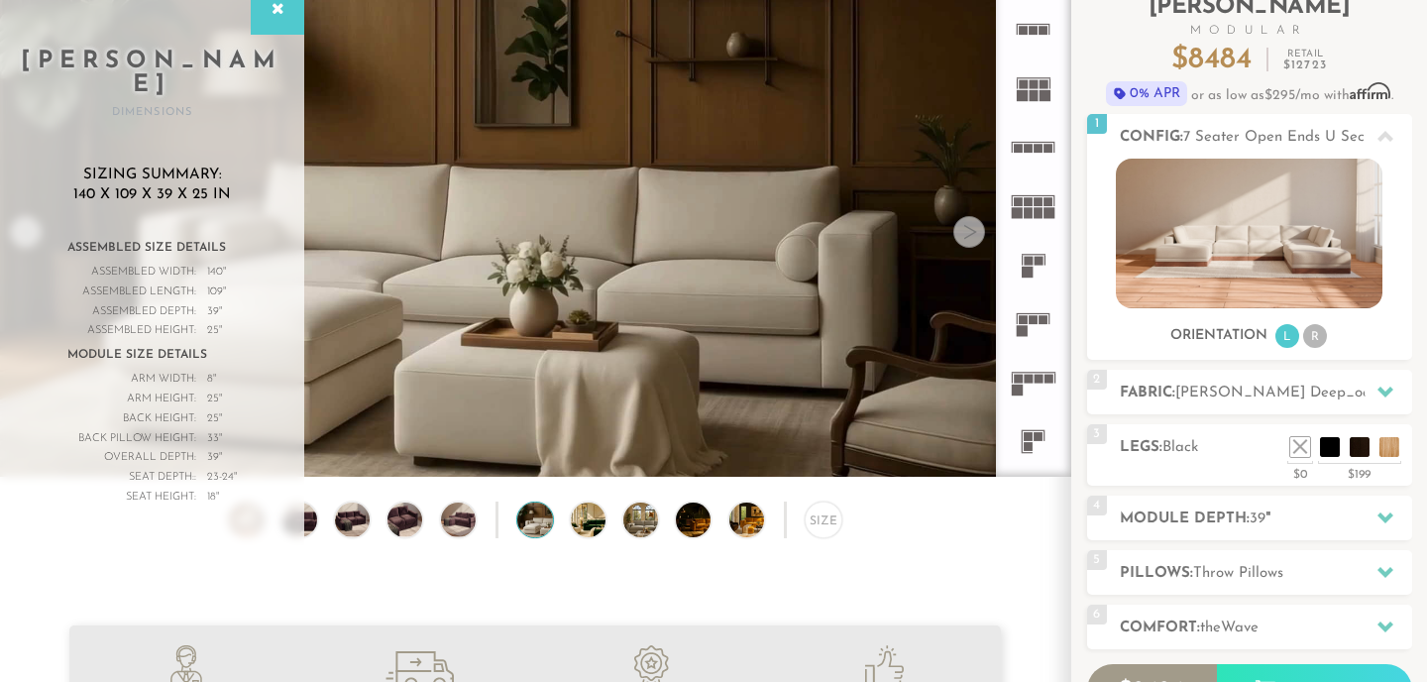
click at [967, 243] on div at bounding box center [969, 232] width 32 height 32
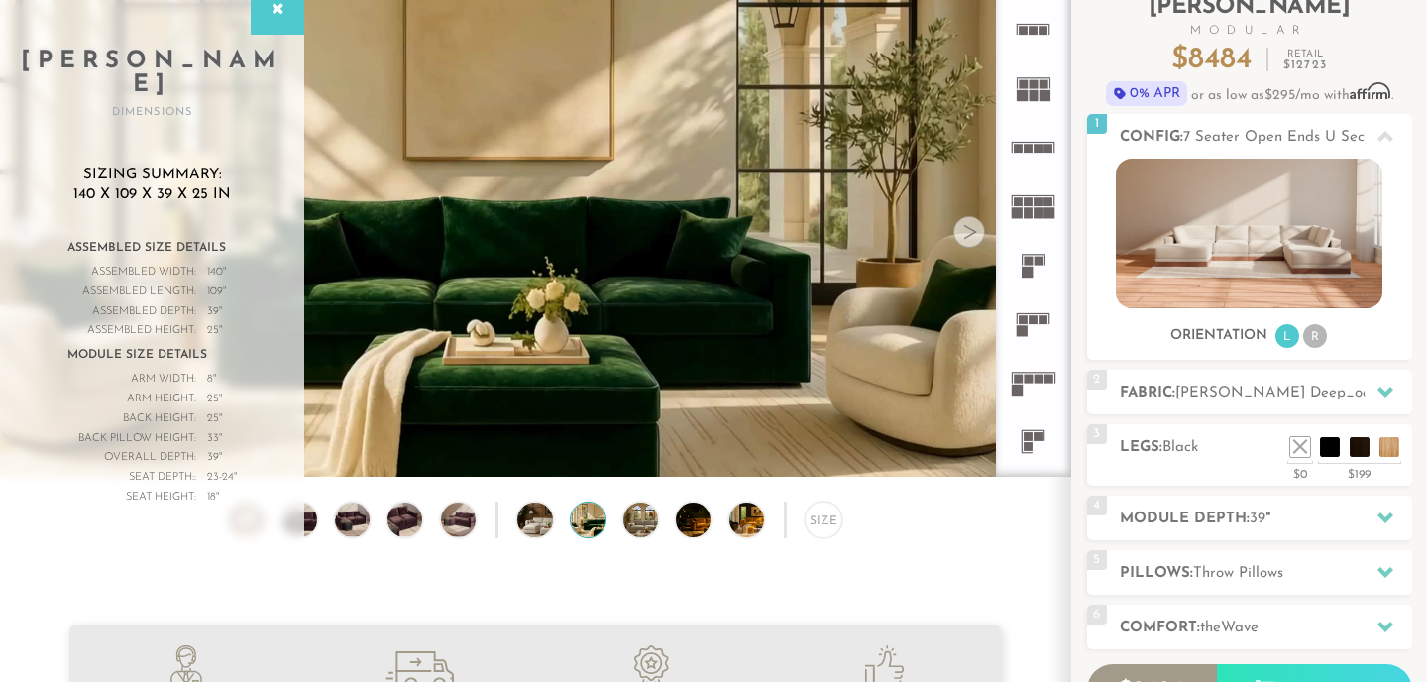
click at [967, 243] on div at bounding box center [969, 232] width 32 height 32
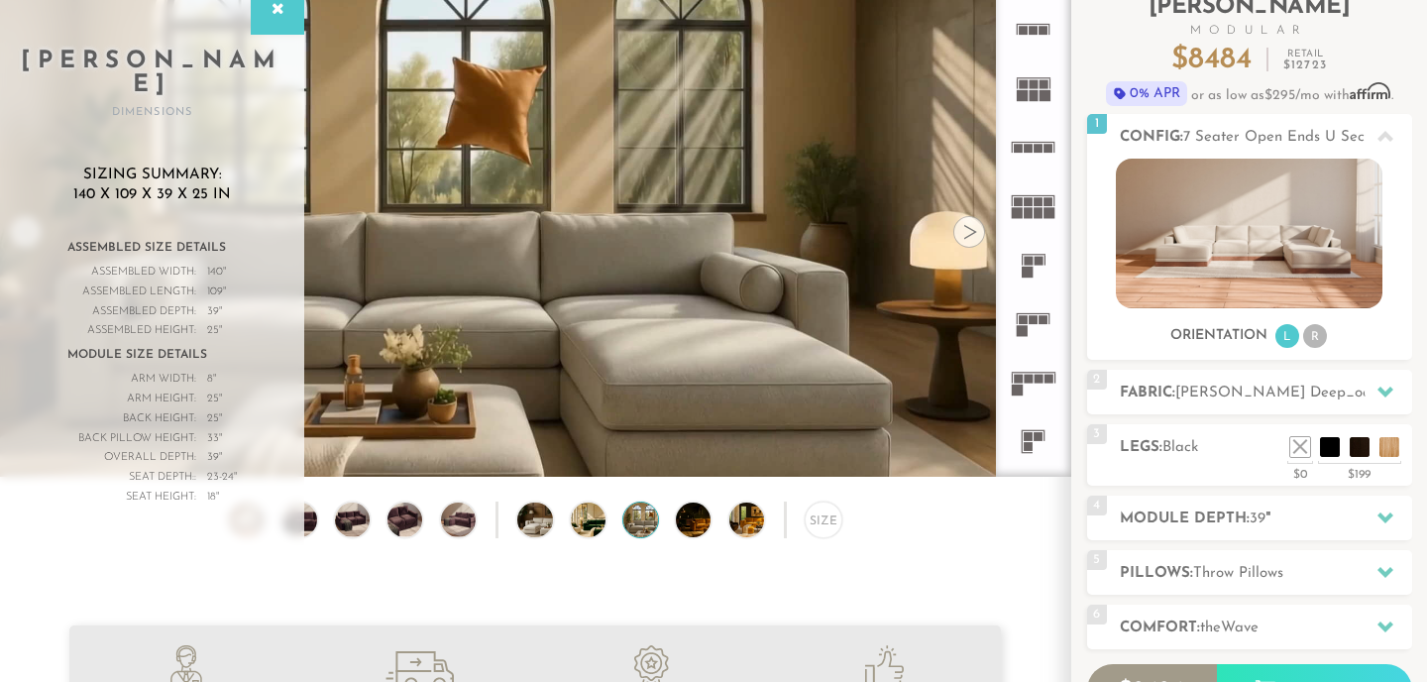
click at [967, 243] on div at bounding box center [969, 232] width 32 height 32
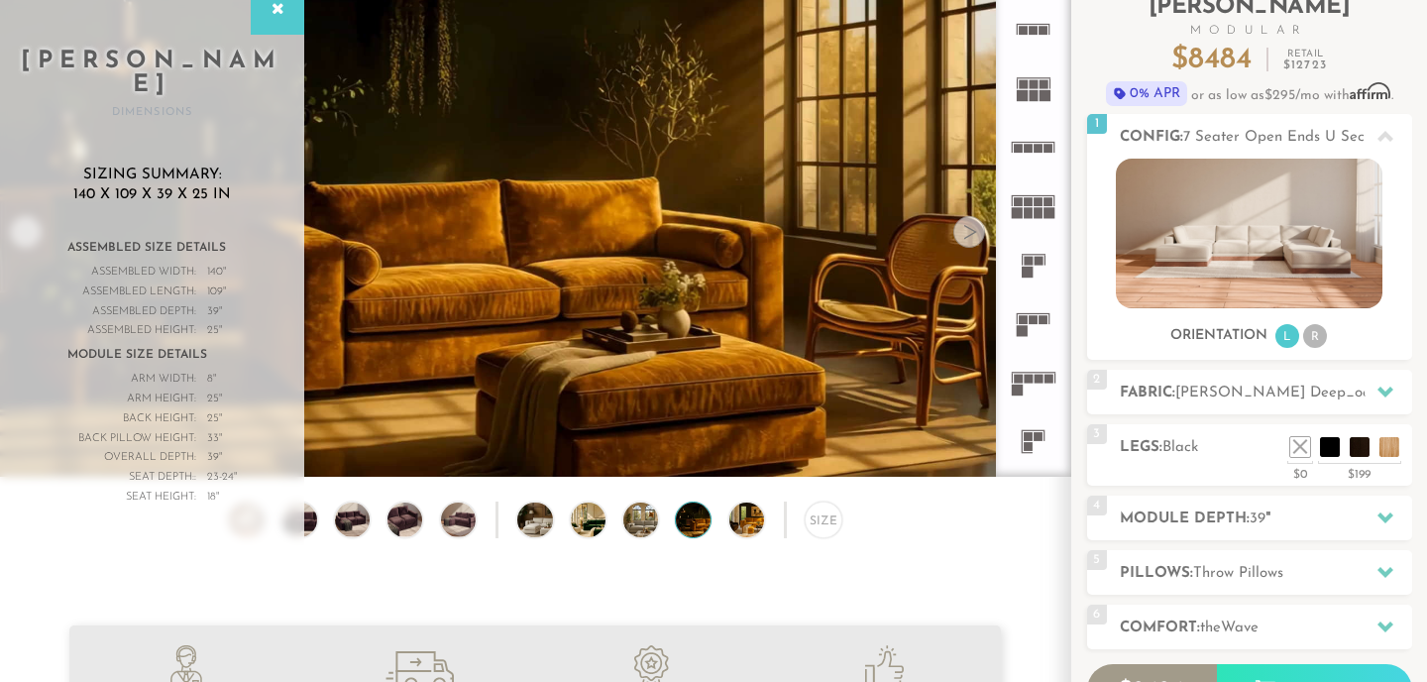
click at [967, 243] on div at bounding box center [969, 232] width 32 height 32
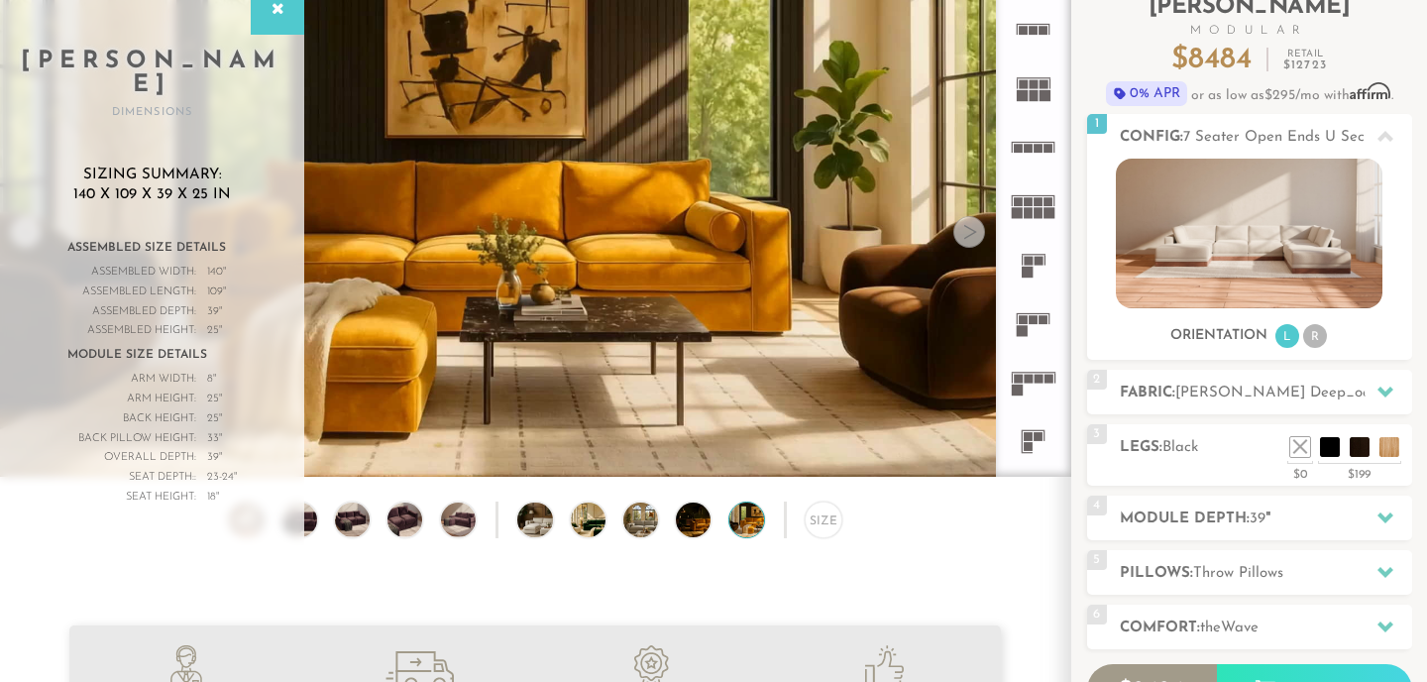
click at [967, 243] on div at bounding box center [969, 232] width 32 height 32
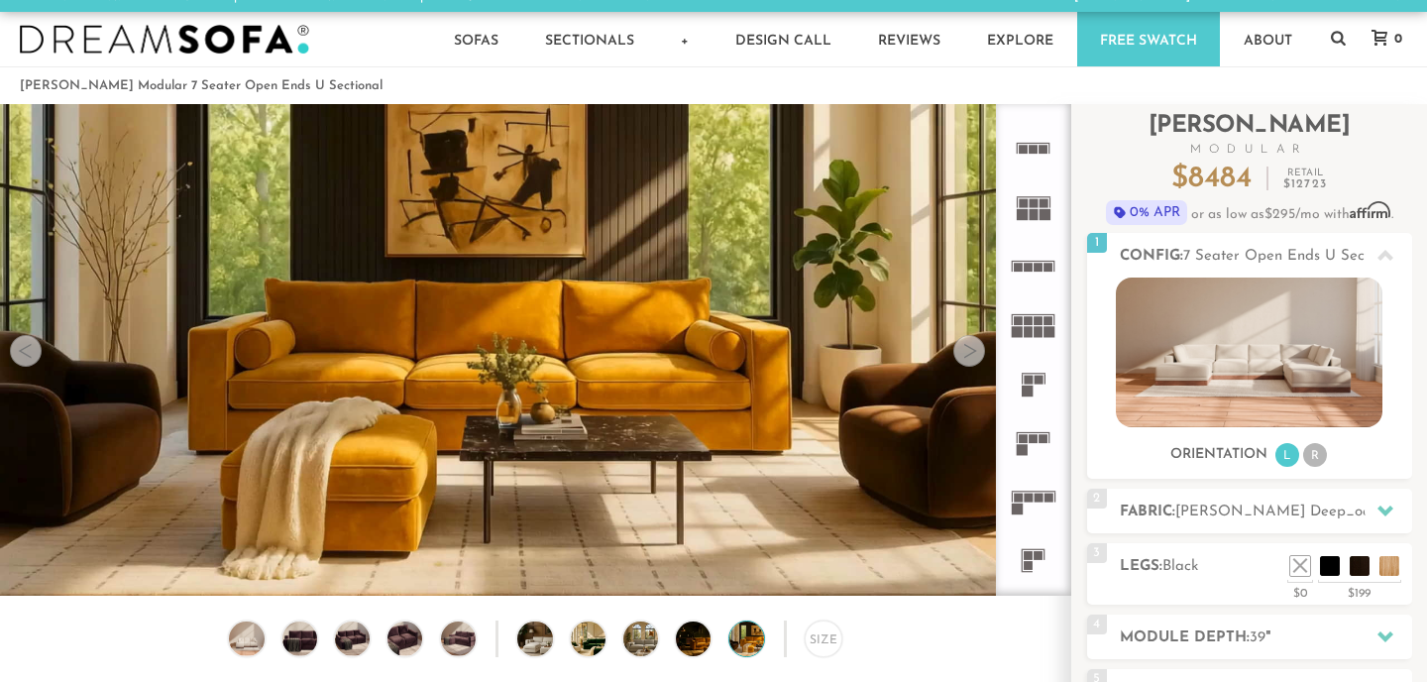
scroll to position [15, 0]
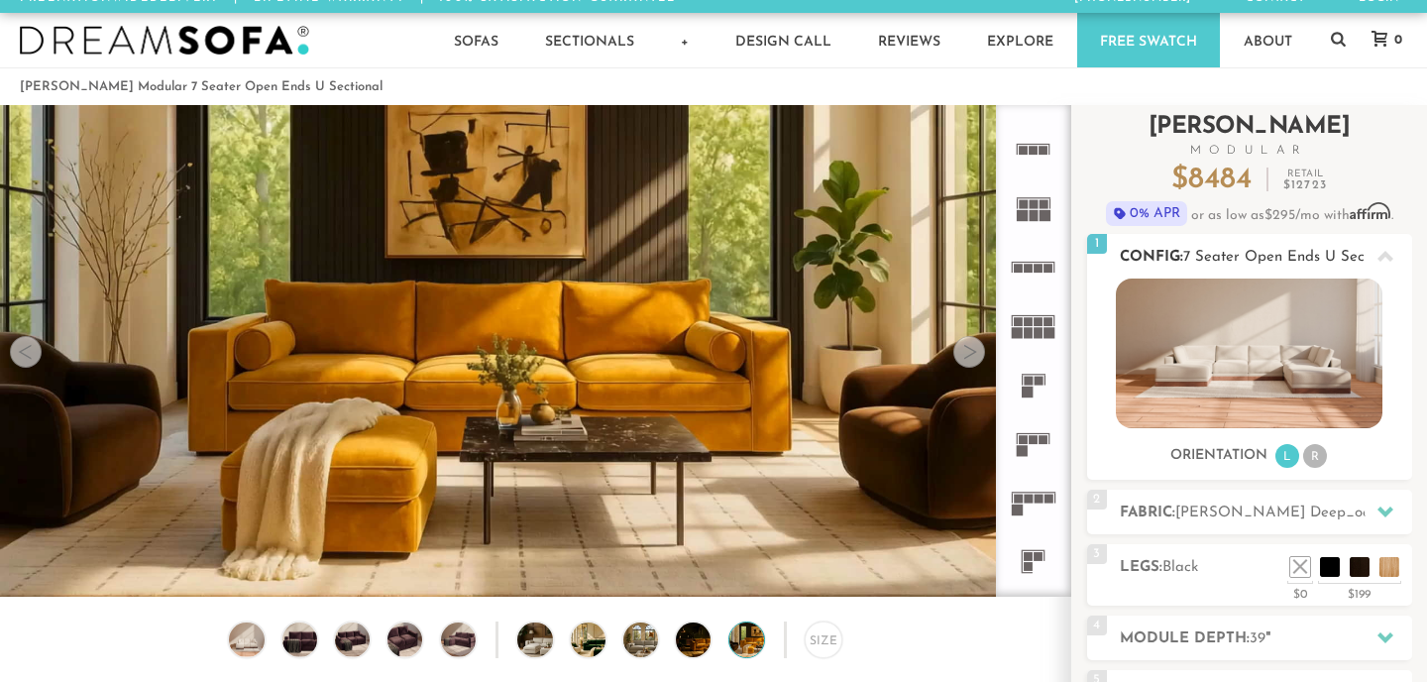
click at [1166, 337] on img at bounding box center [1249, 353] width 266 height 150
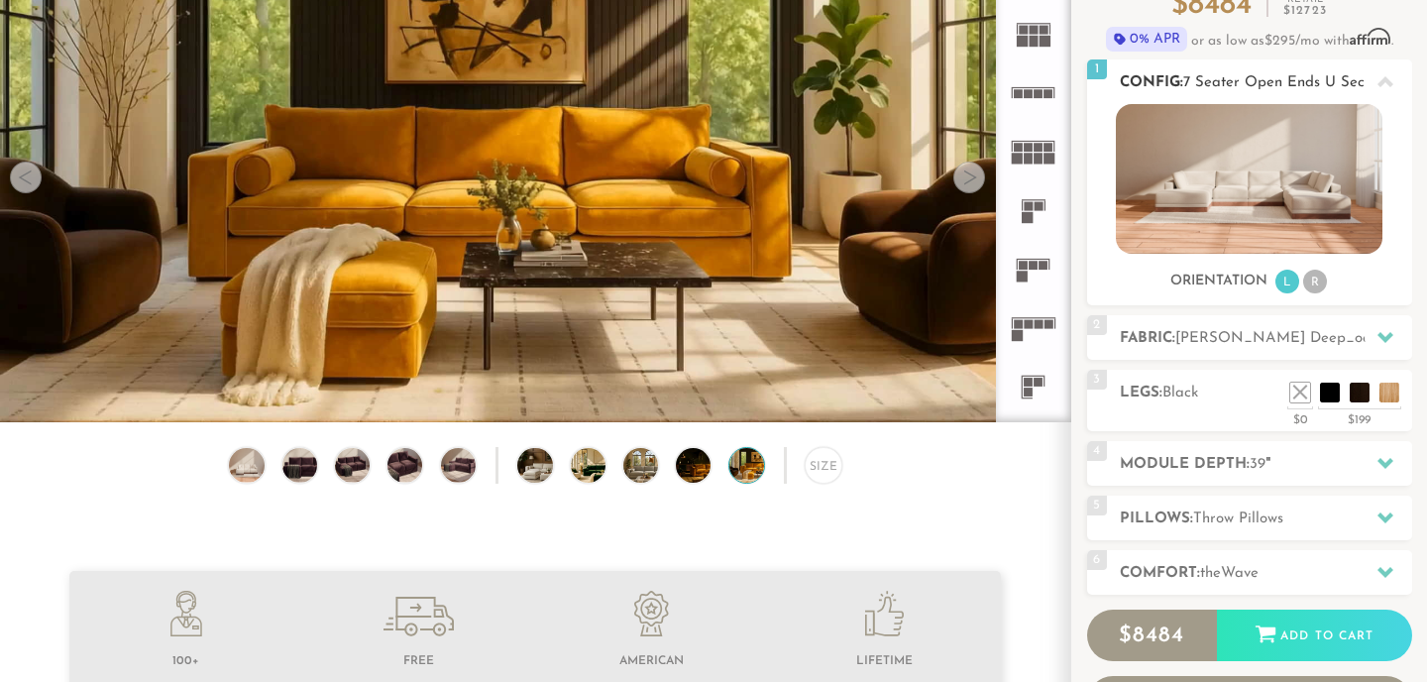
scroll to position [191, 0]
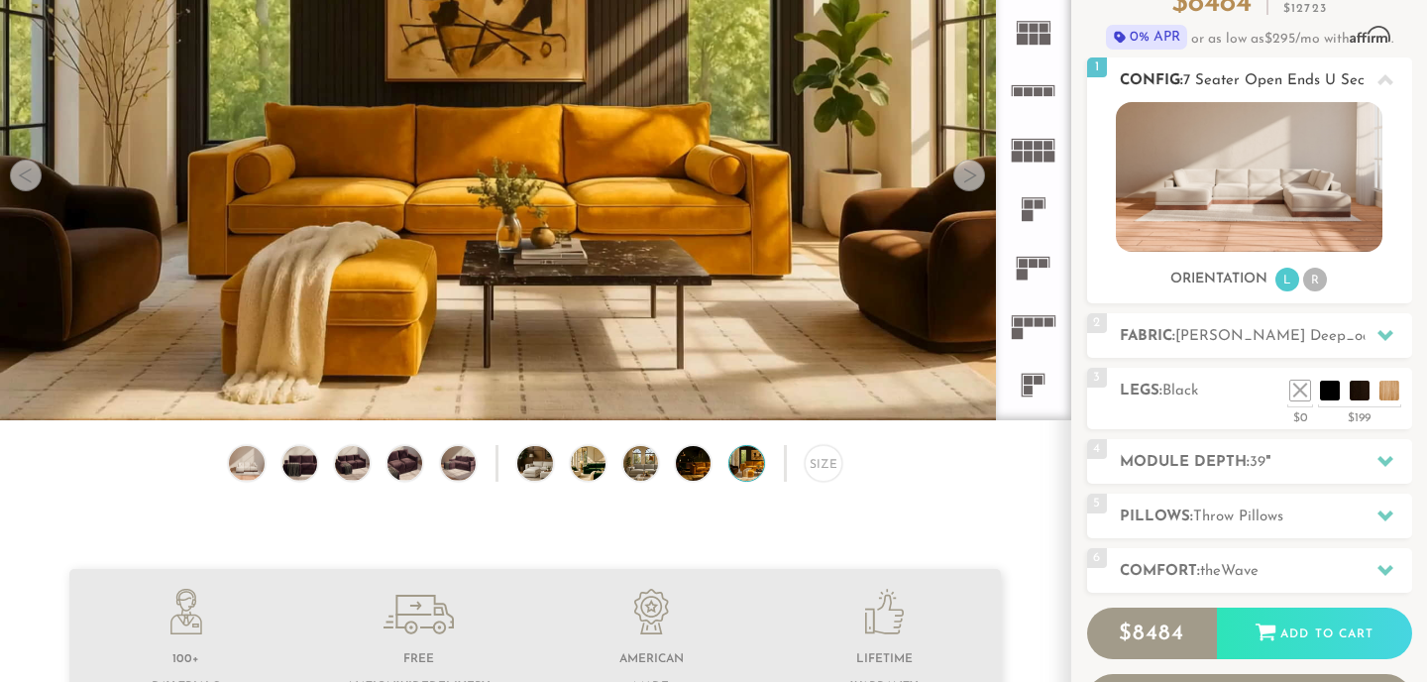
click at [1248, 252] on div "Sofas L Sectionals U Sectionals" at bounding box center [1249, 197] width 325 height 191
click at [1245, 208] on img at bounding box center [1249, 177] width 266 height 150
click at [1284, 278] on li "L" at bounding box center [1287, 279] width 24 height 24
click at [1281, 195] on img at bounding box center [1249, 177] width 266 height 150
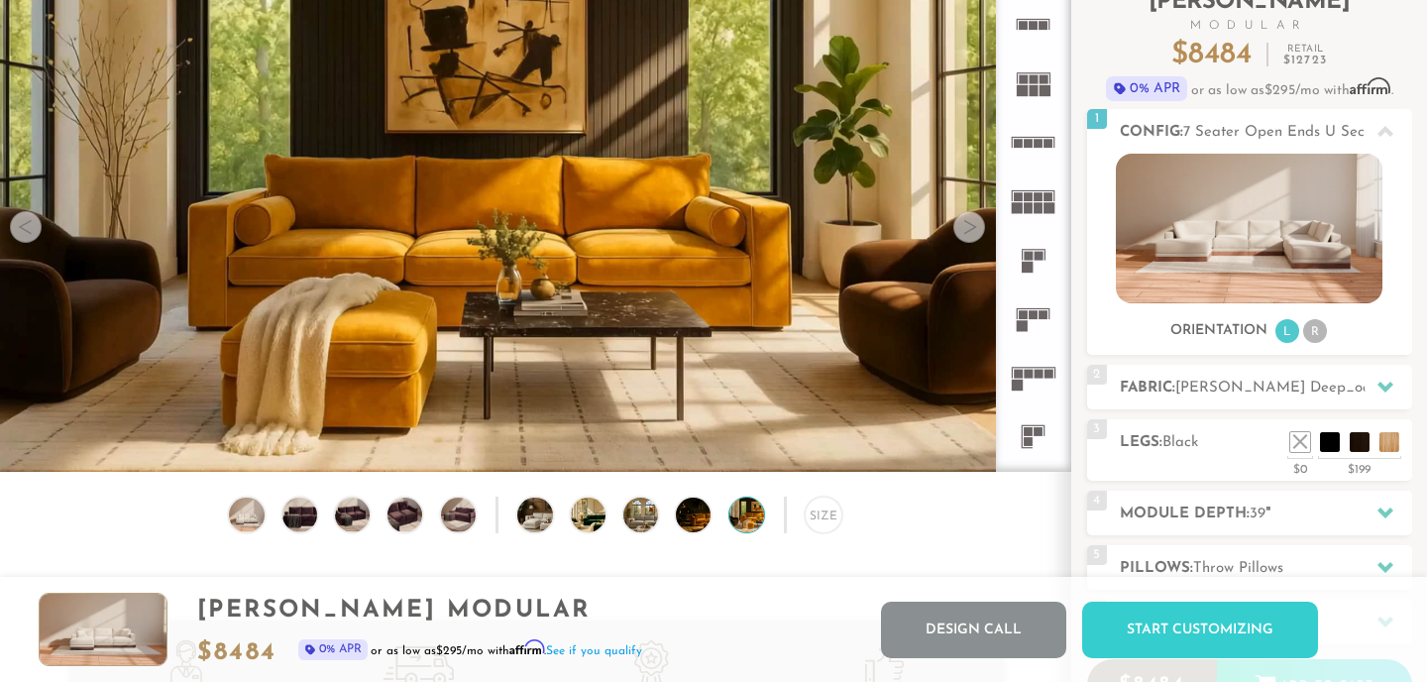
scroll to position [0, 0]
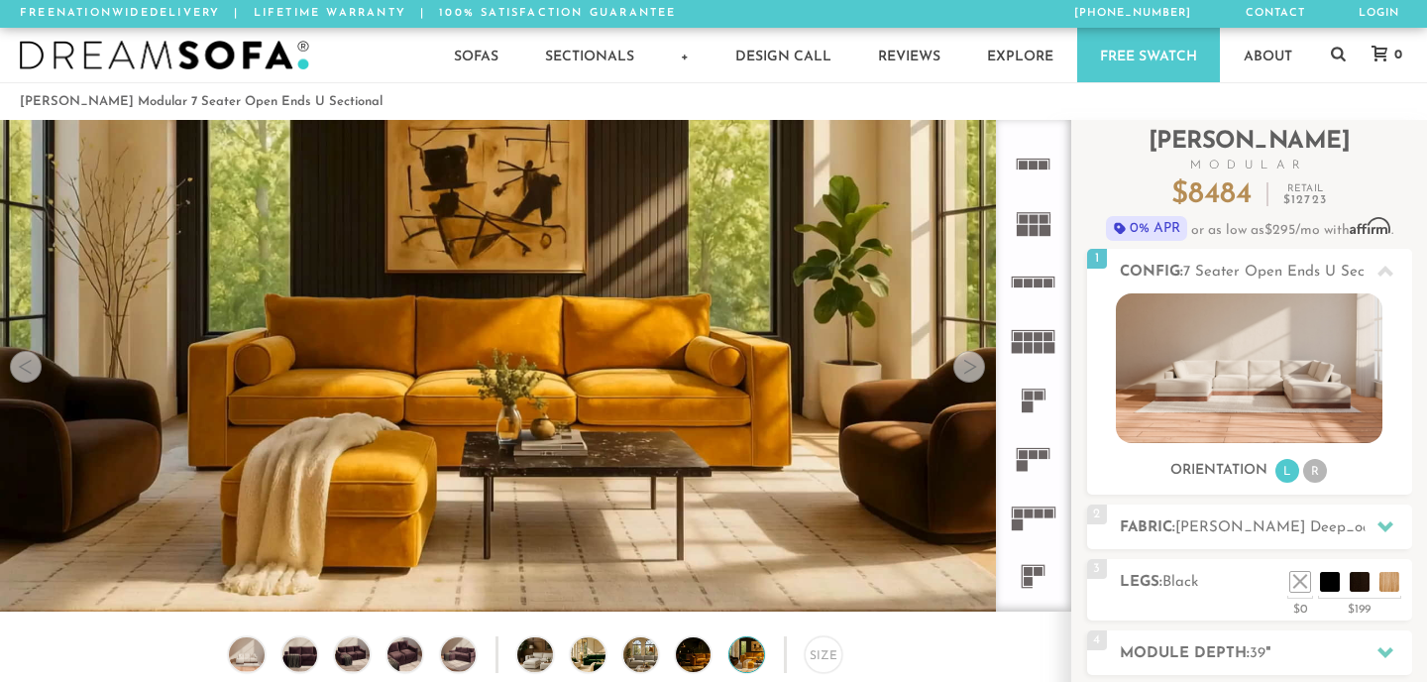
click at [37, 373] on div at bounding box center [26, 367] width 32 height 32
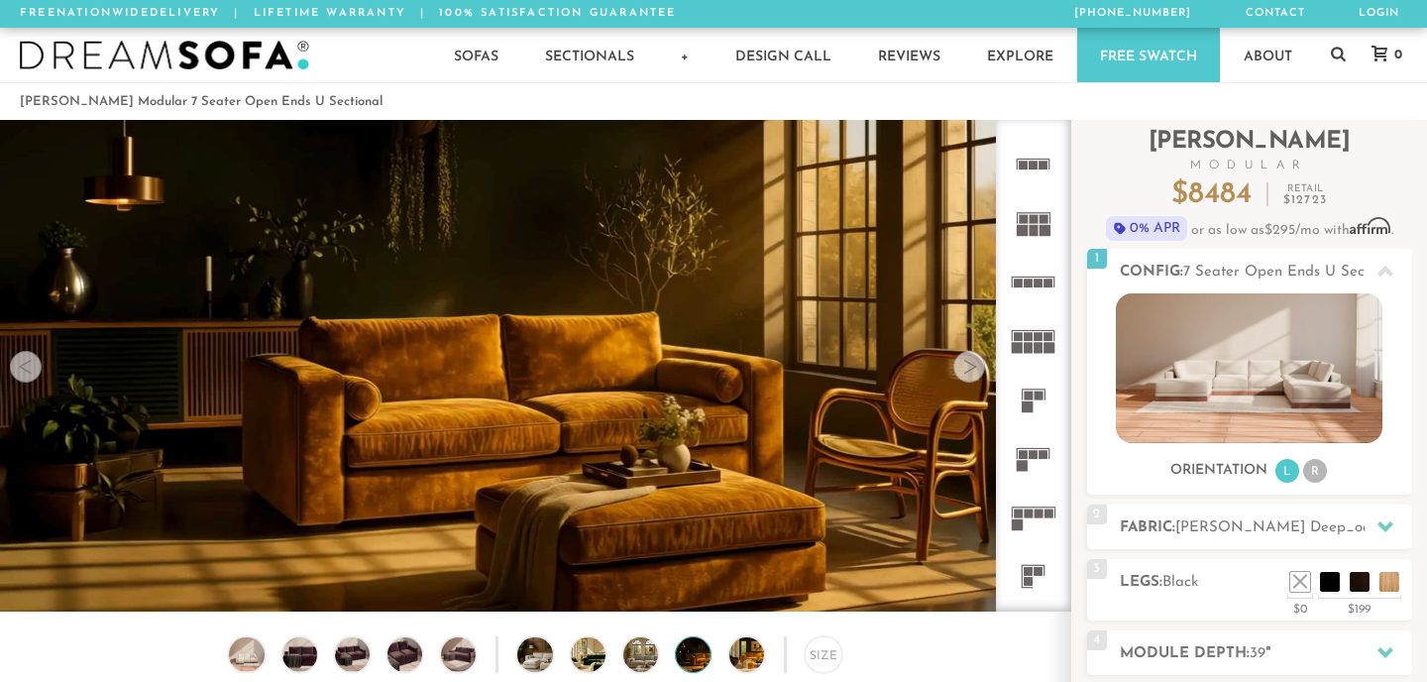
click at [37, 373] on div at bounding box center [26, 367] width 32 height 32
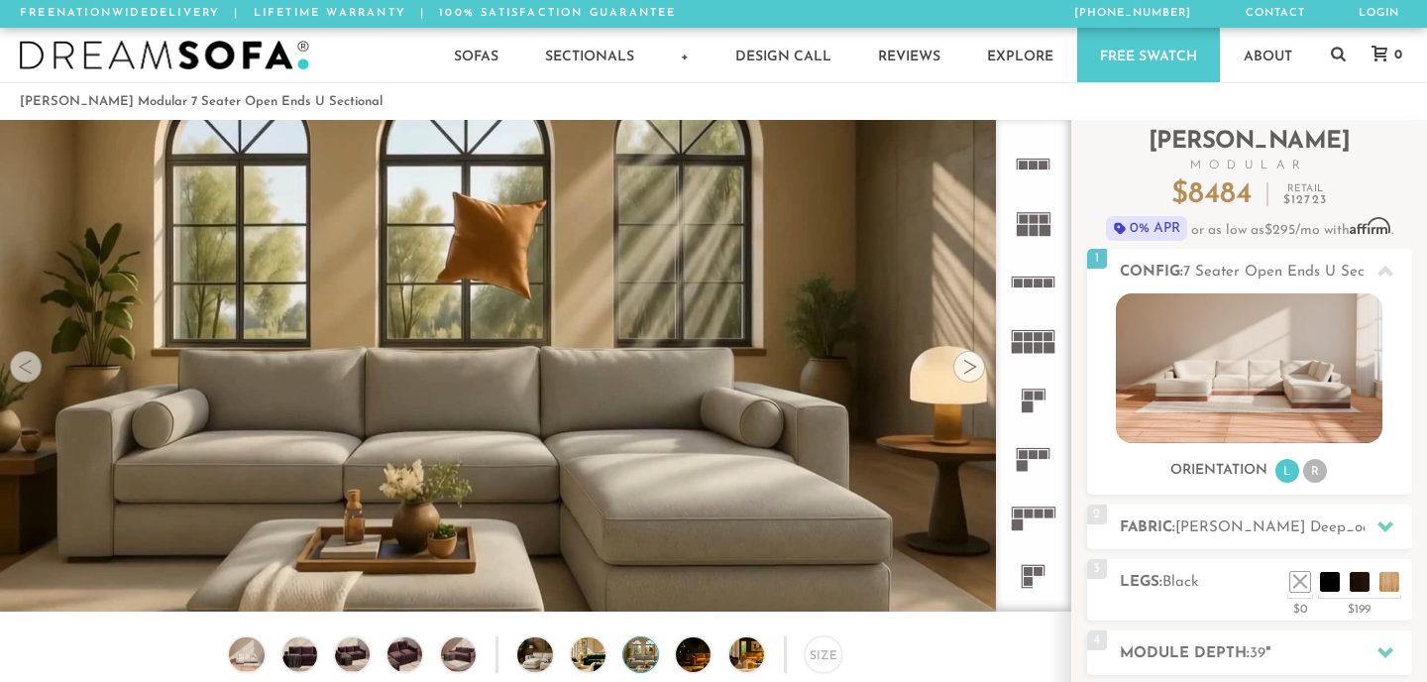
click at [37, 373] on div at bounding box center [26, 367] width 32 height 32
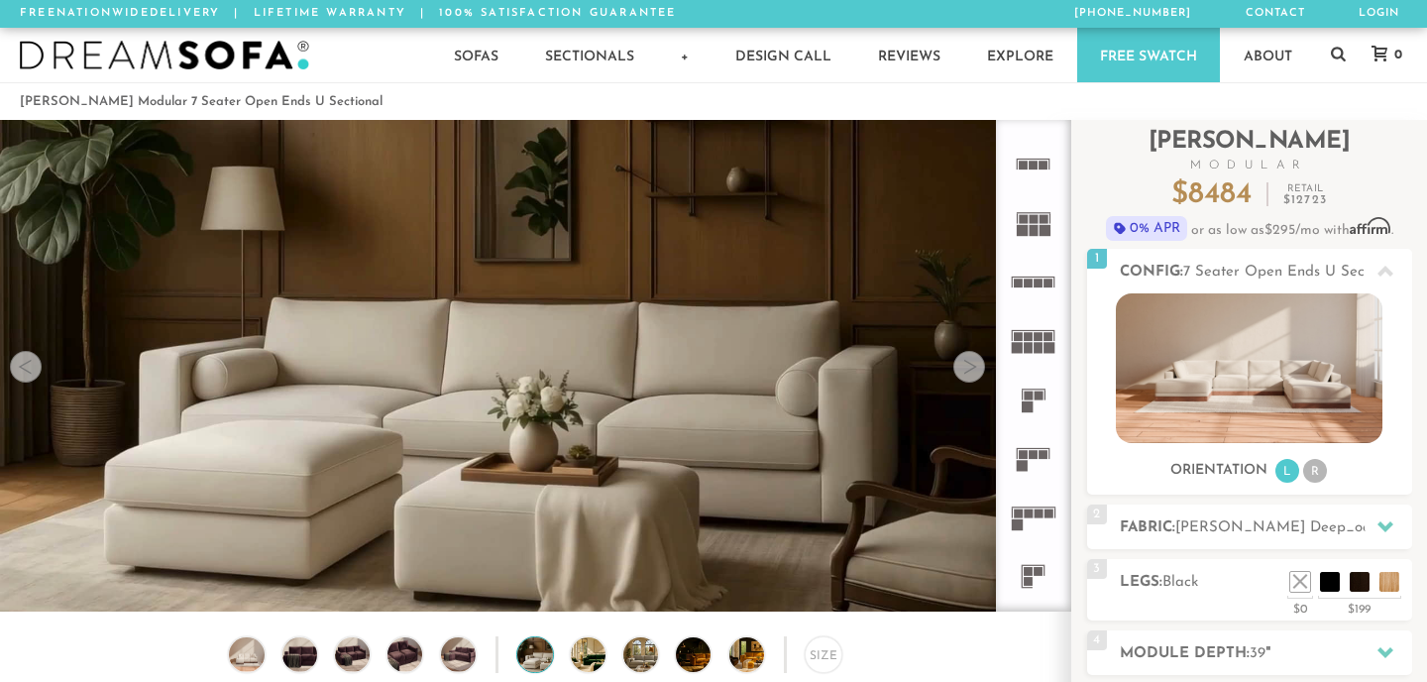
click at [37, 373] on div at bounding box center [26, 367] width 32 height 32
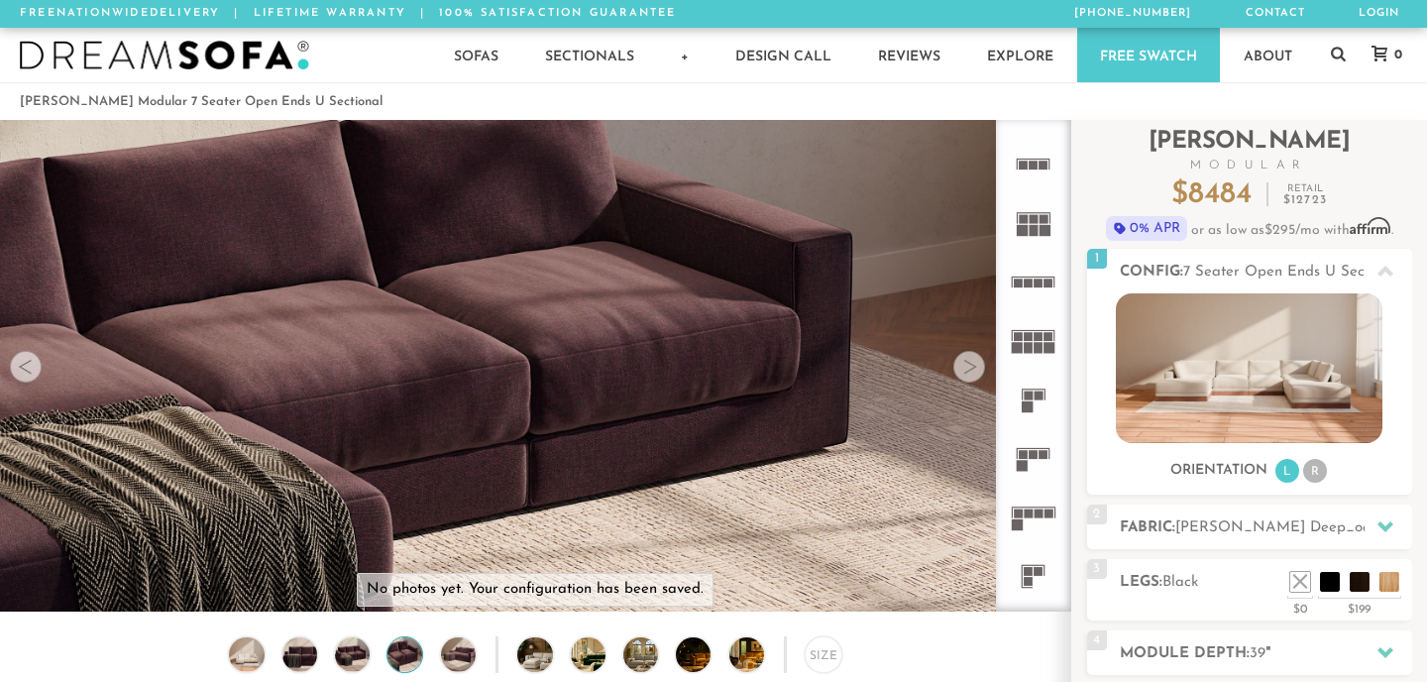
click at [37, 373] on div at bounding box center [26, 367] width 32 height 32
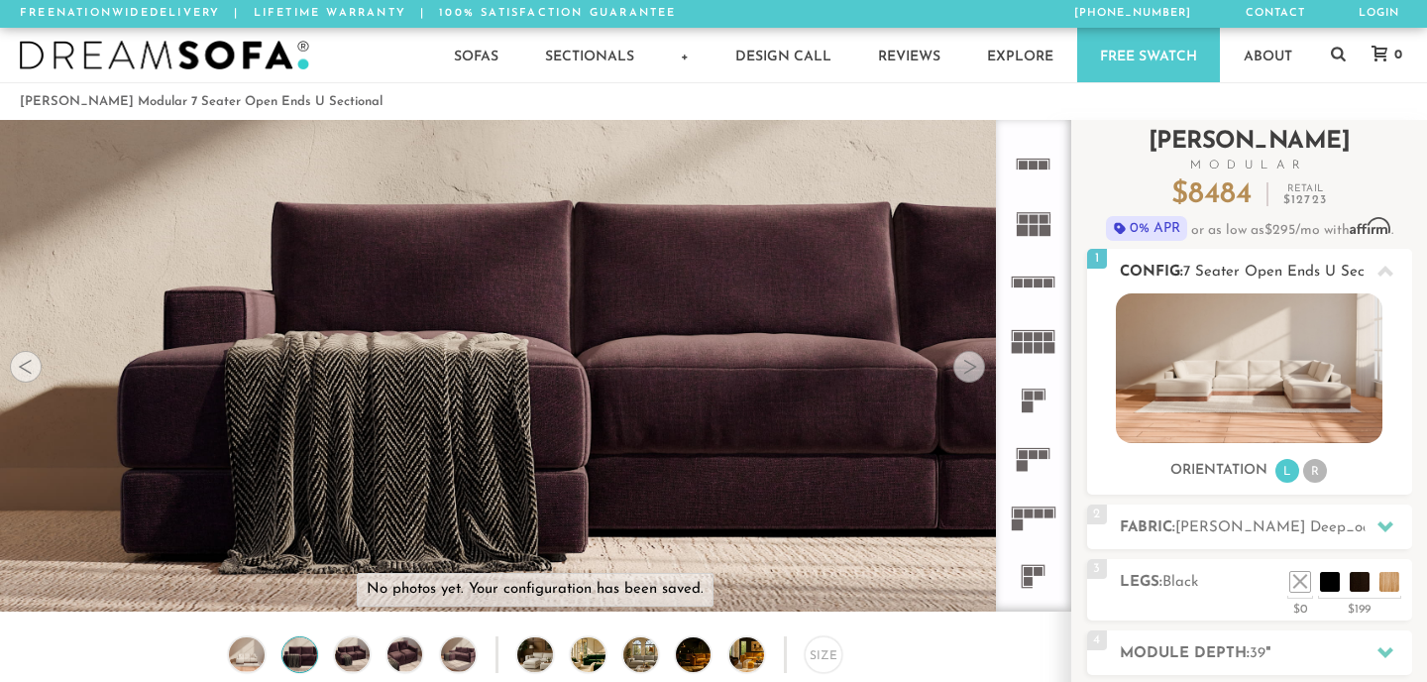
click at [1269, 312] on img at bounding box center [1249, 368] width 266 height 150
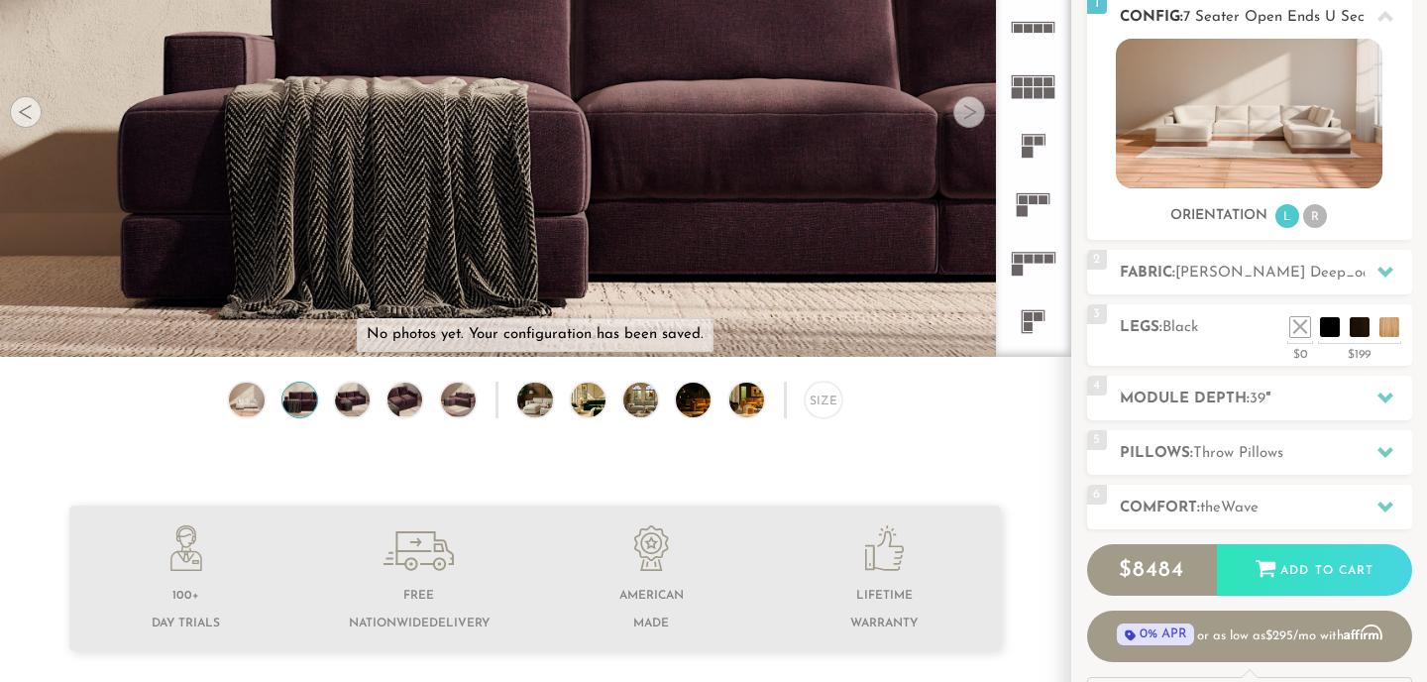
scroll to position [260, 0]
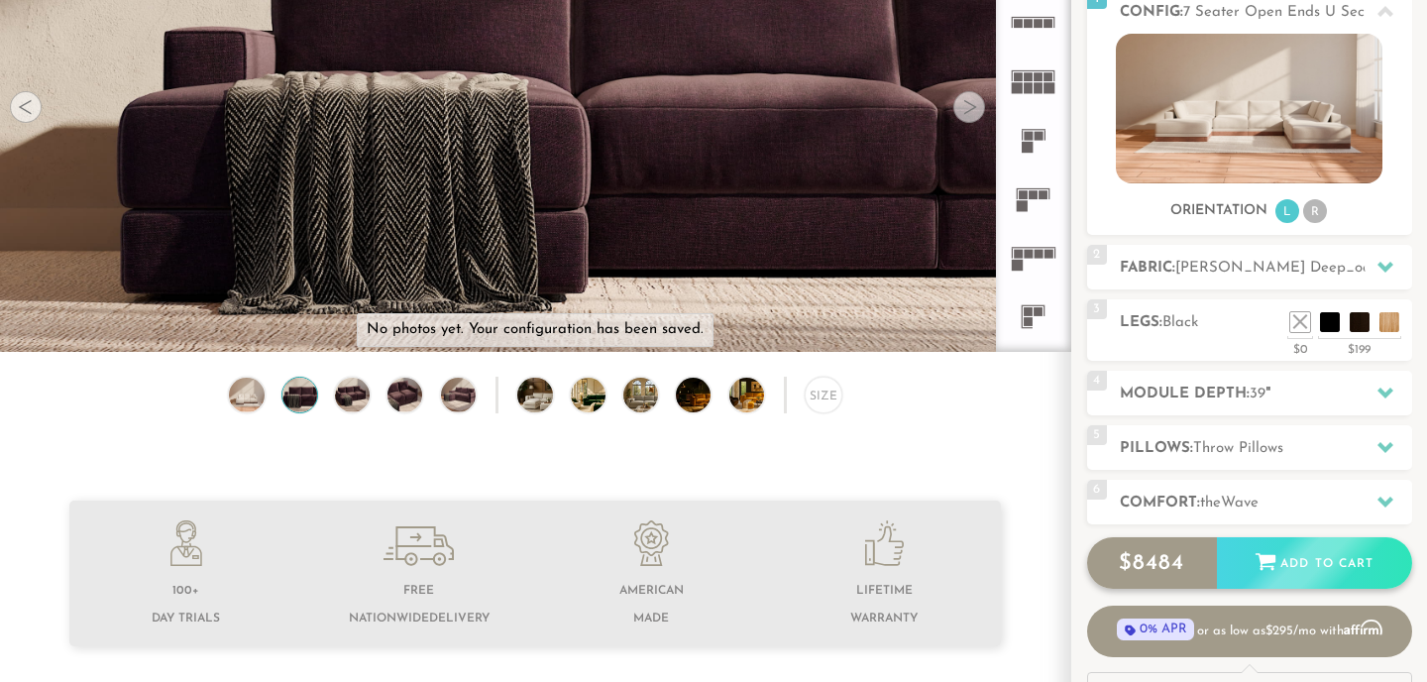
click at [1295, 564] on div "Add to Cart" at bounding box center [1314, 563] width 195 height 53
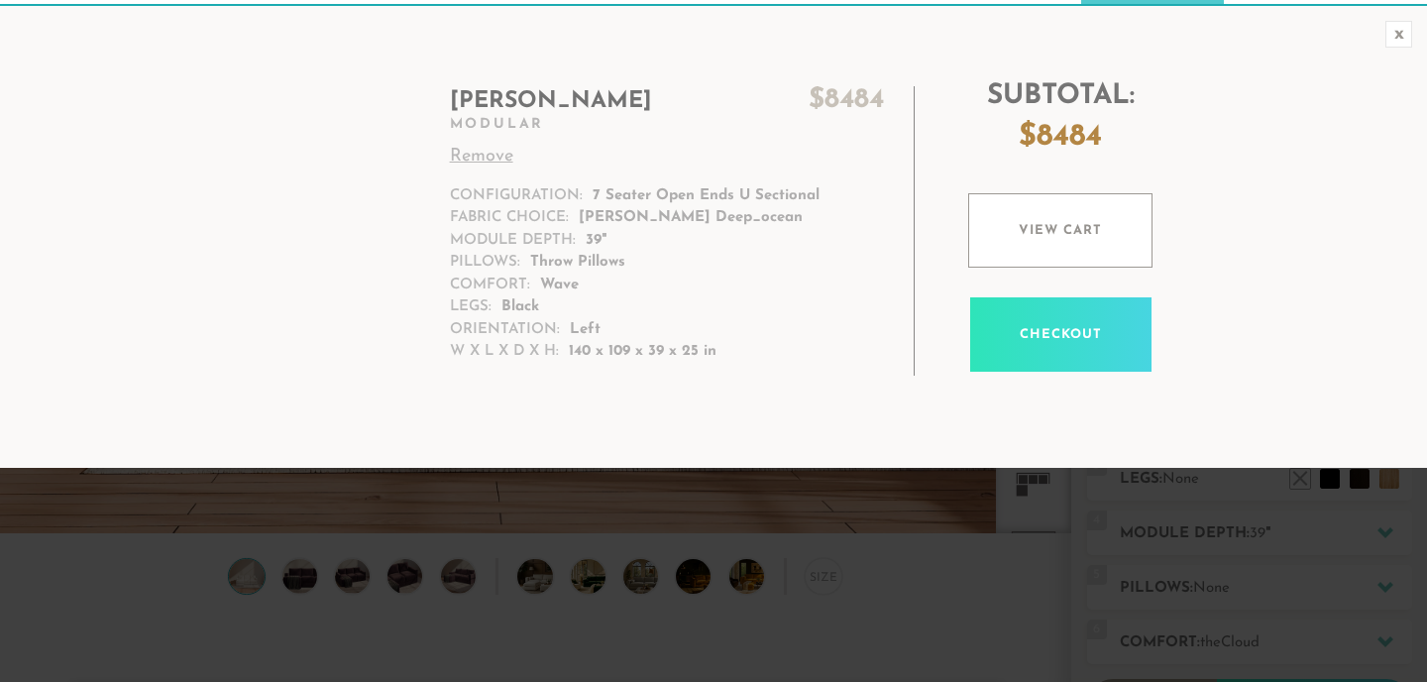
scroll to position [21777, 1427]
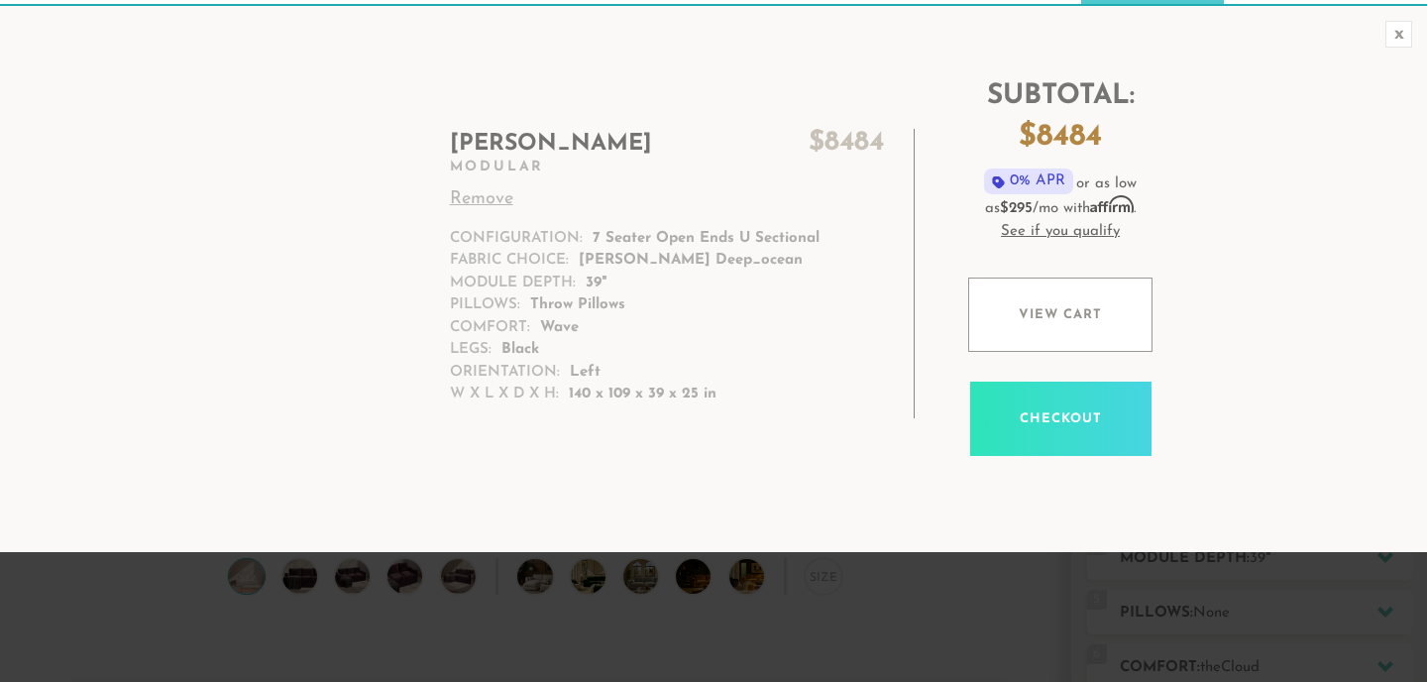
click at [535, 393] on dt "W x L x D x H:" at bounding box center [504, 394] width 109 height 23
